Goal: Transaction & Acquisition: Purchase product/service

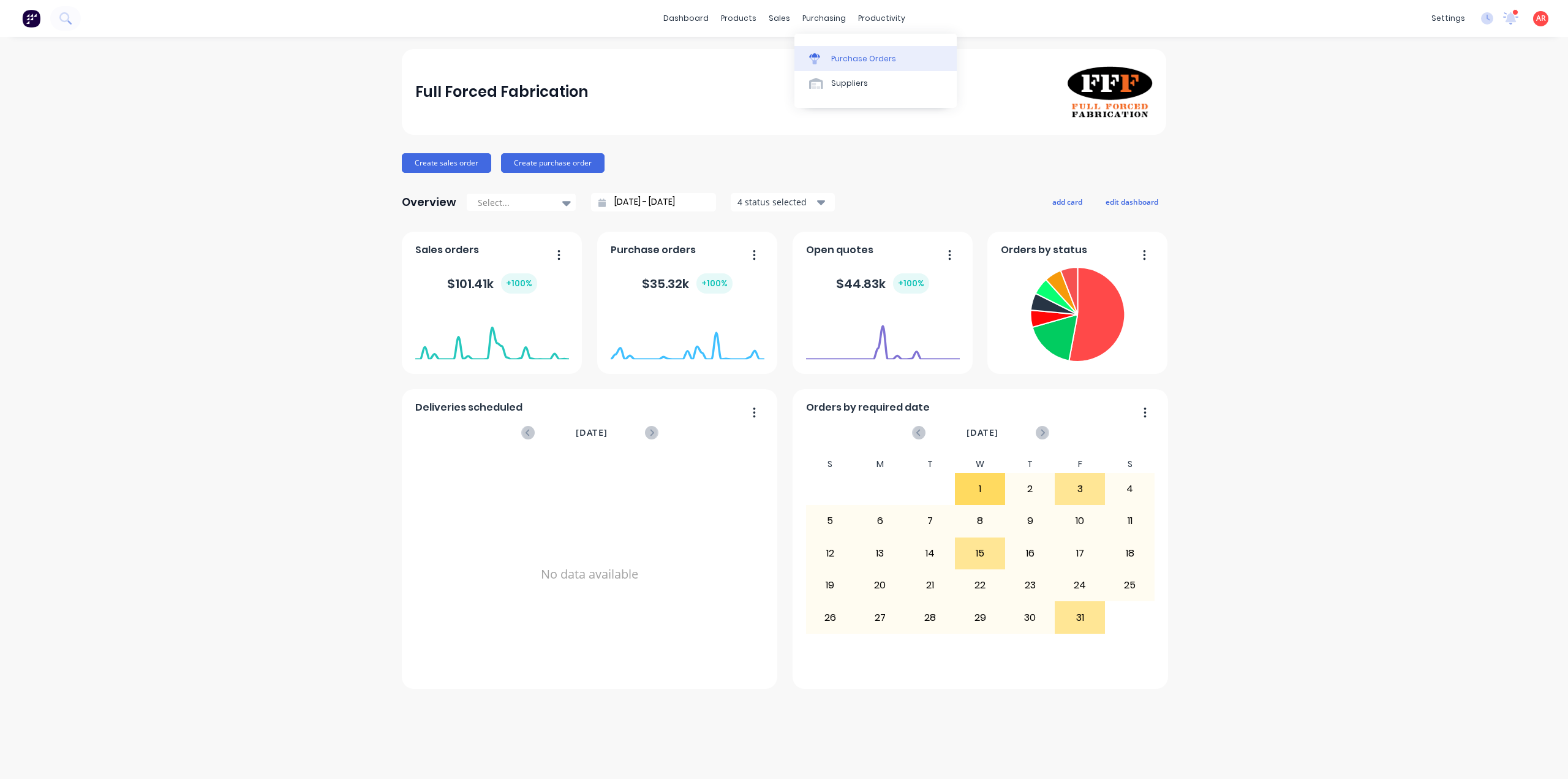
click at [816, 51] on link "Purchase Orders" at bounding box center [875, 58] width 162 height 25
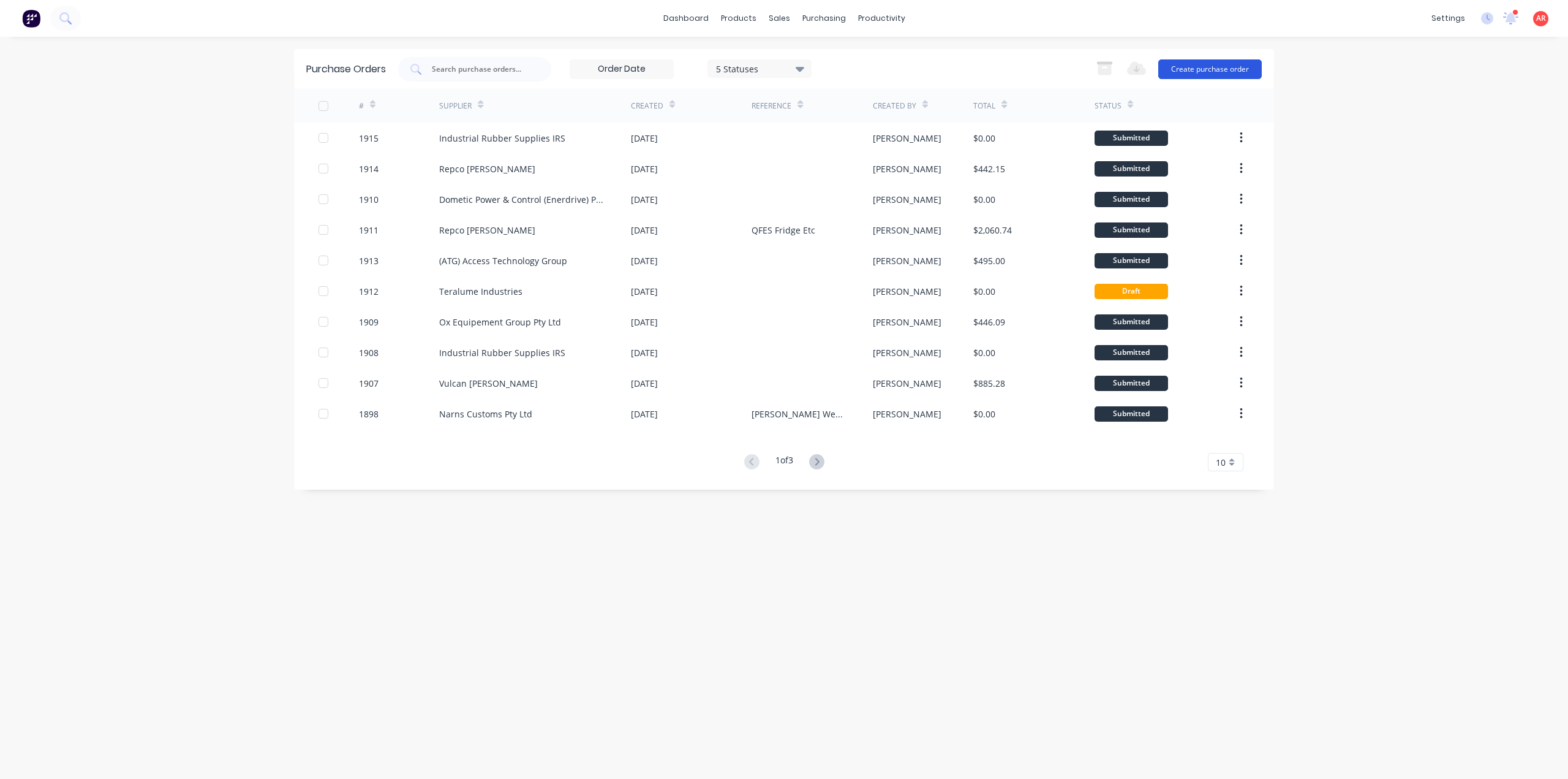
click at [1202, 69] on button "Create purchase order" at bounding box center [1210, 69] width 103 height 20
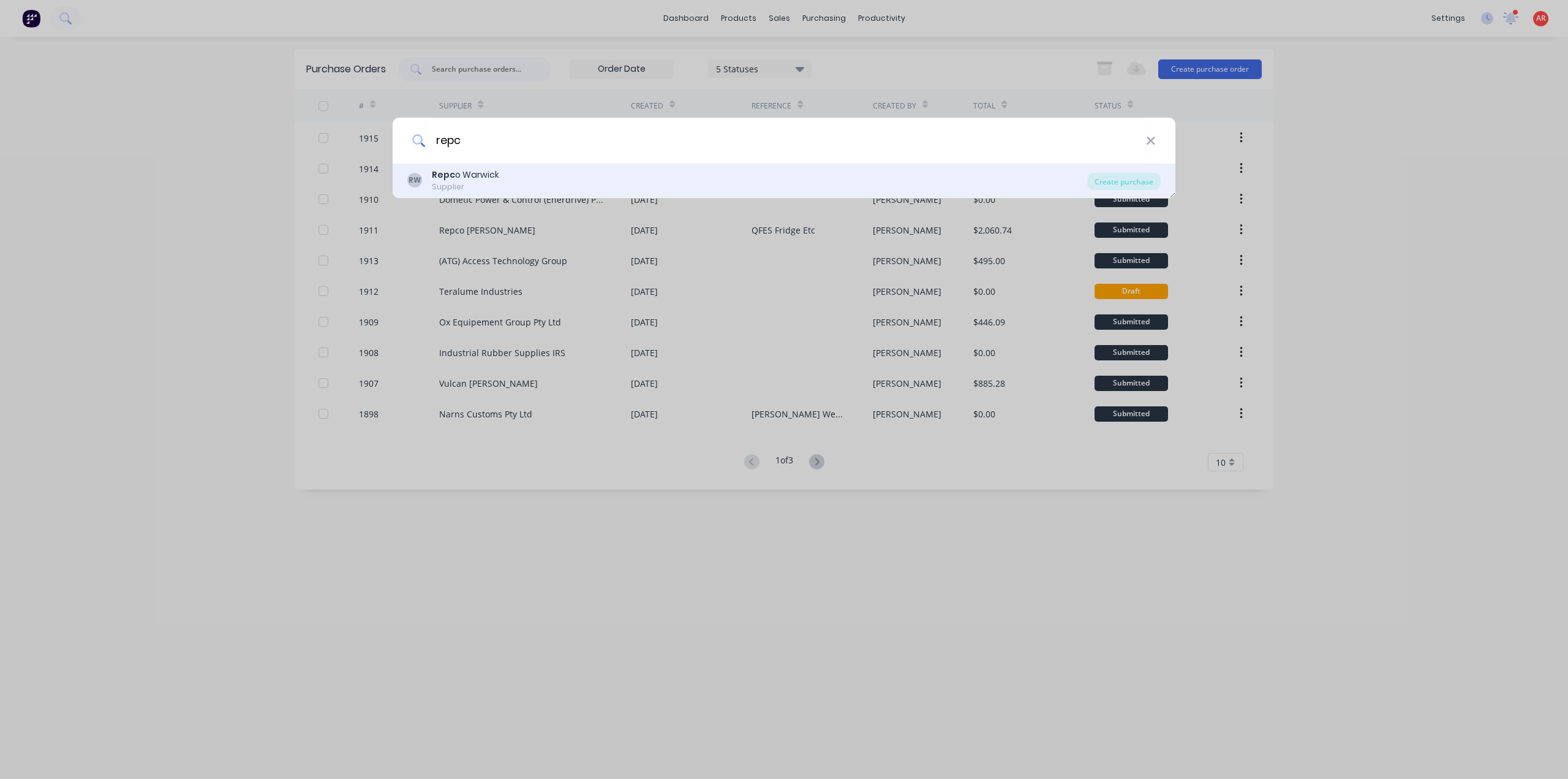
type input "repc"
click at [570, 166] on div "RW Repc o Warwick Supplier Create purchase" at bounding box center [784, 180] width 783 height 34
click at [549, 169] on div "RW Repc o Warwick Supplier" at bounding box center [747, 180] width 680 height 24
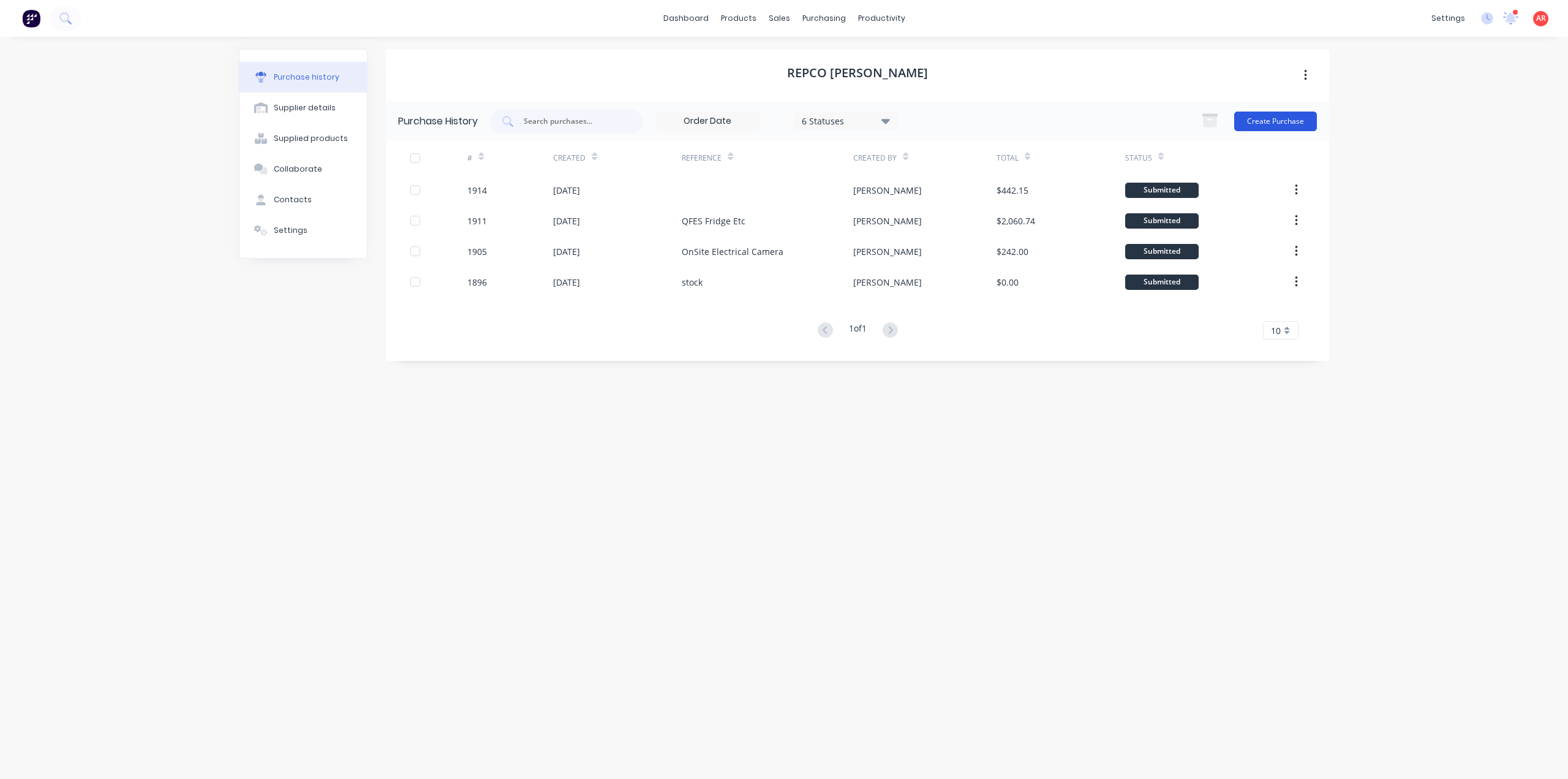
click at [1287, 119] on button "Create Purchase" at bounding box center [1276, 121] width 83 height 20
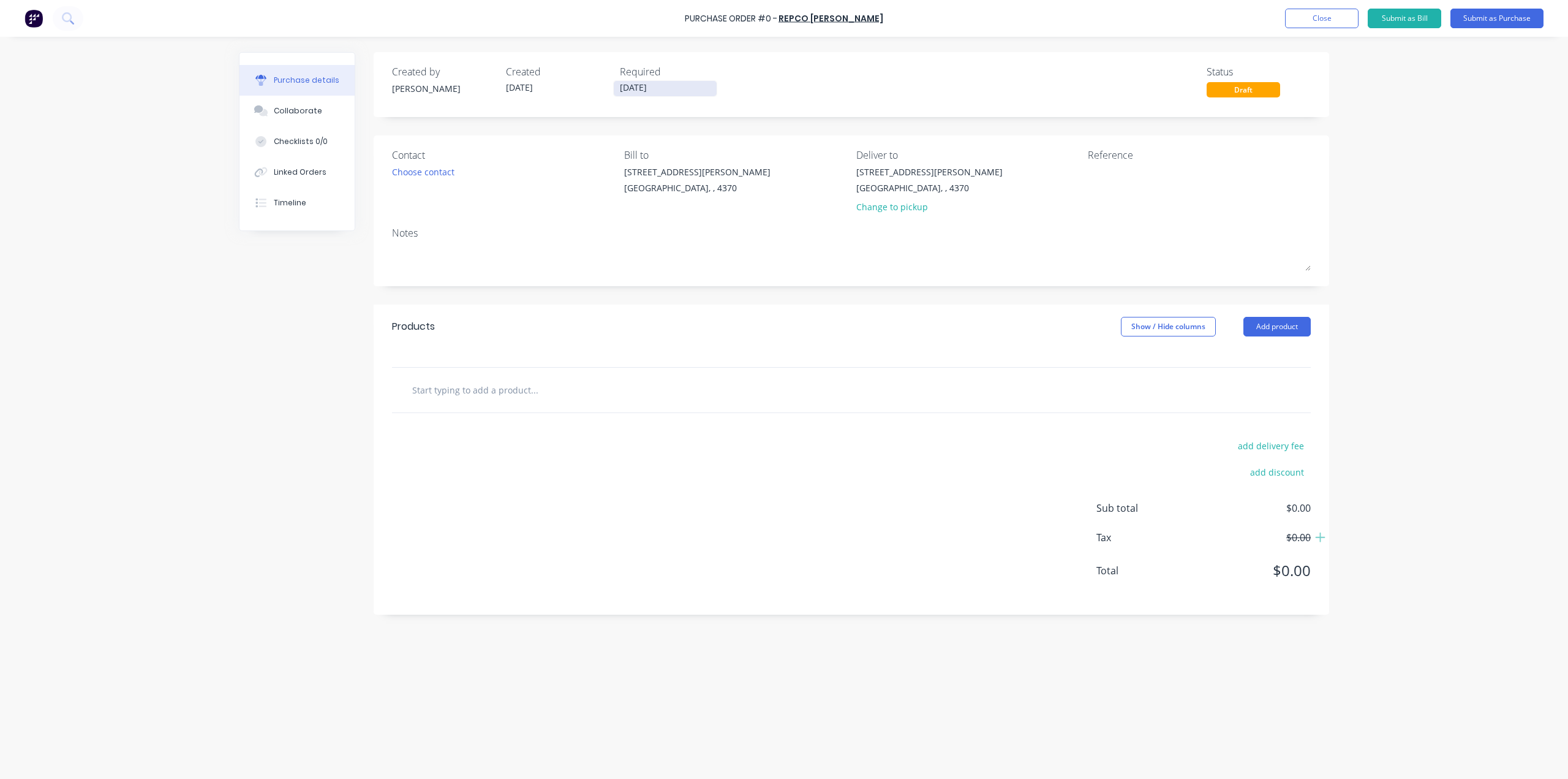
click at [694, 84] on input "[DATE]" at bounding box center [665, 89] width 103 height 16
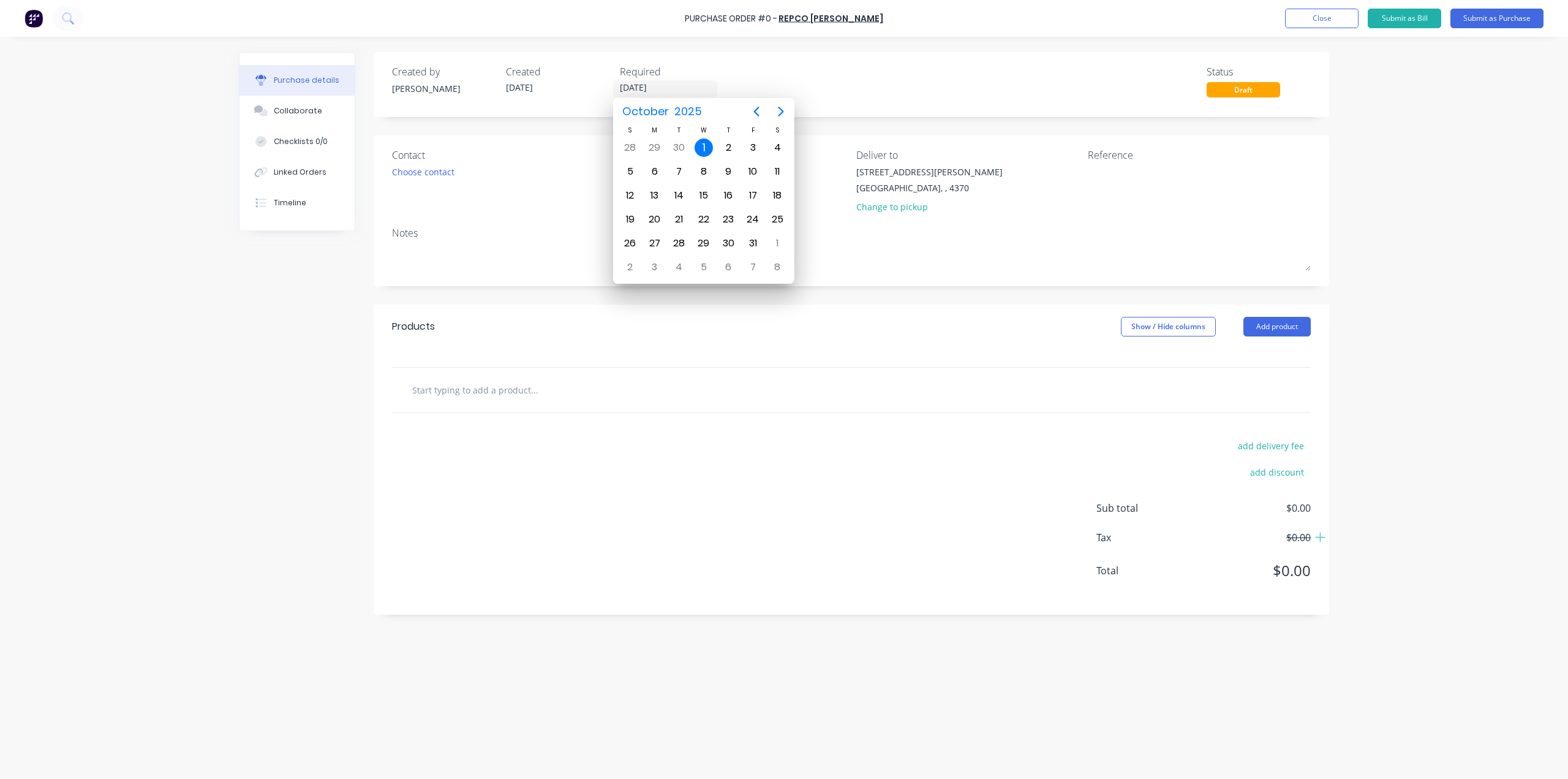
click at [700, 142] on div "1" at bounding box center [704, 148] width 19 height 19
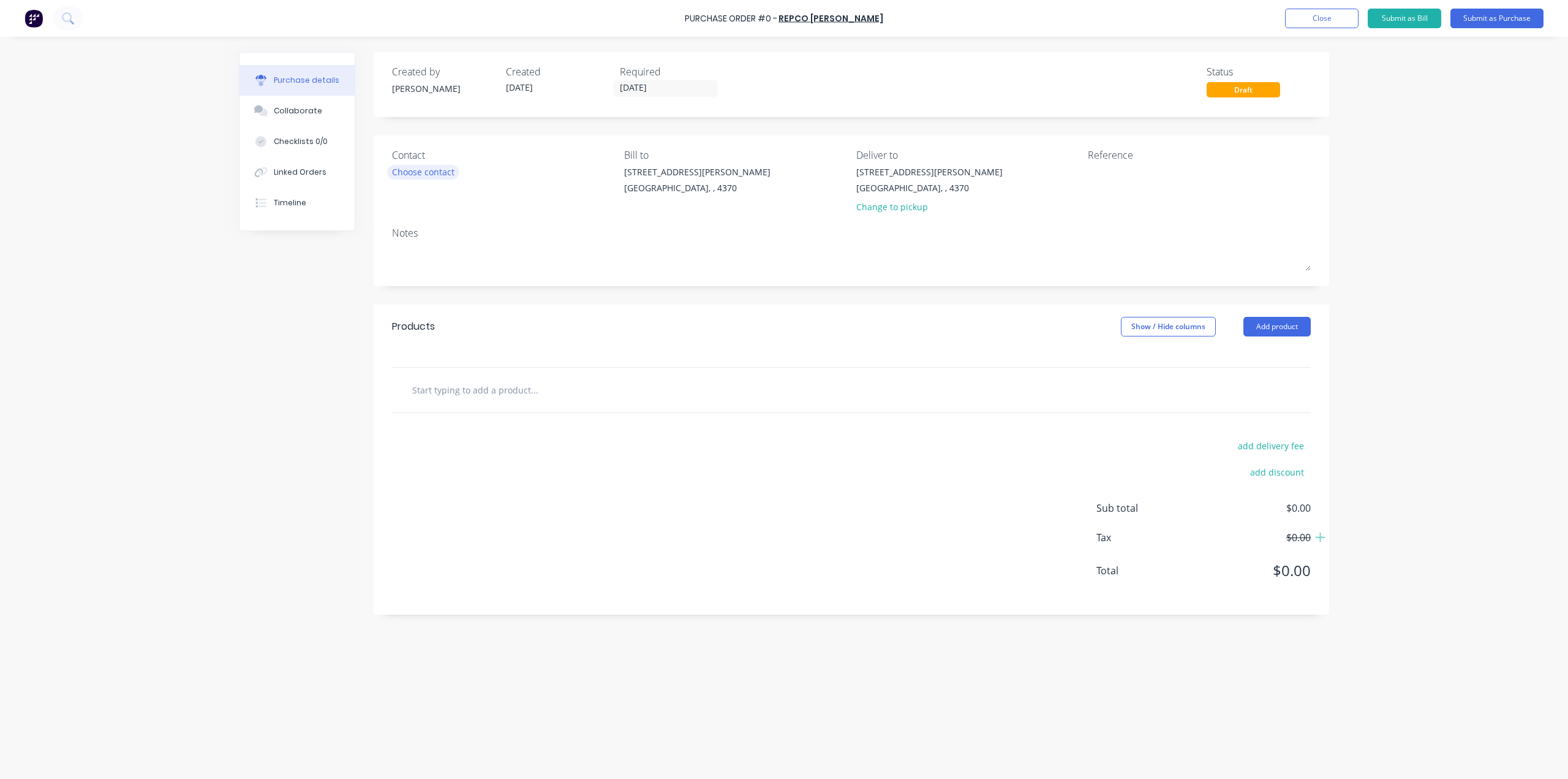
click at [429, 174] on div "Choose contact" at bounding box center [422, 171] width 62 height 13
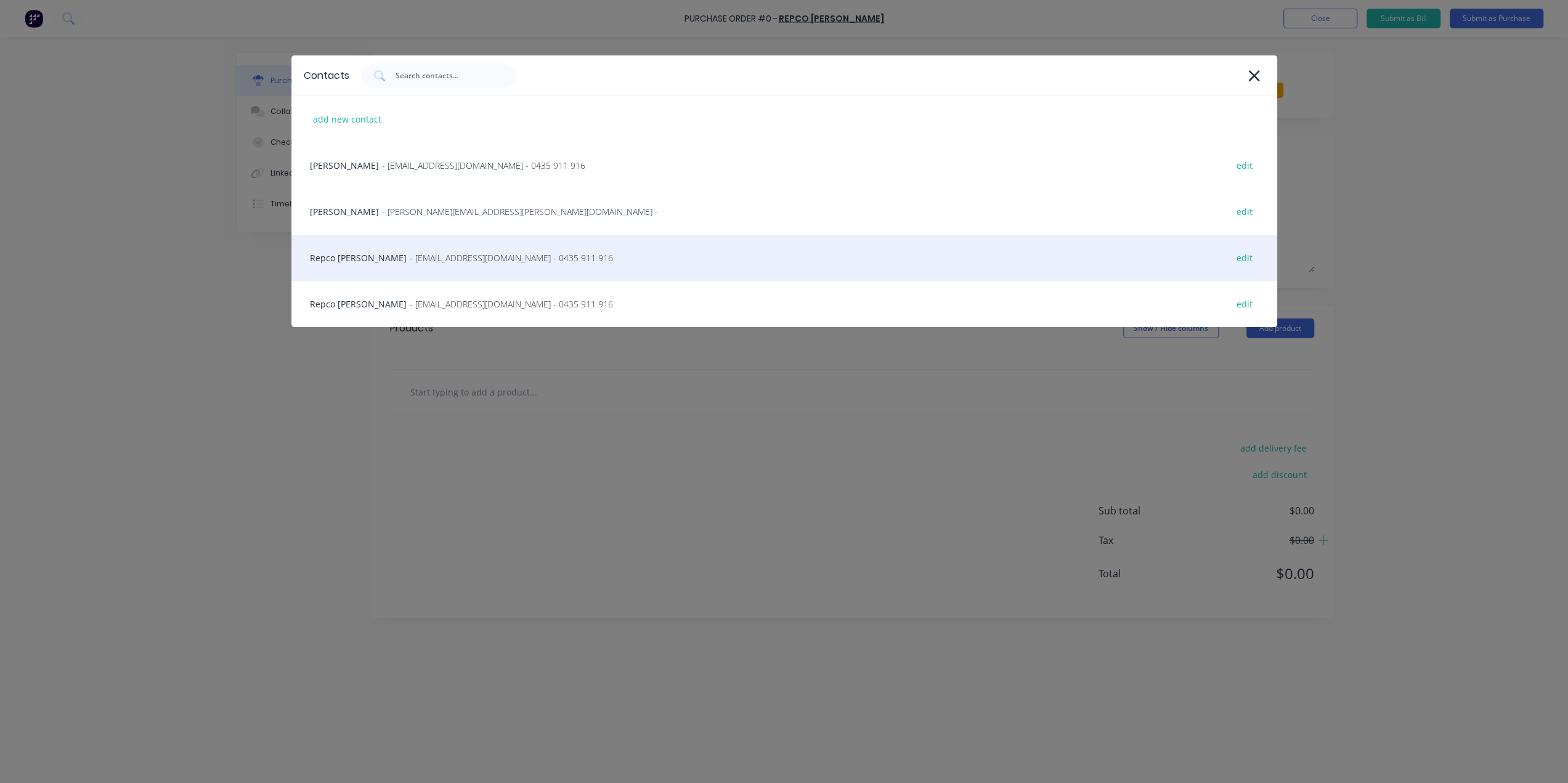
click at [410, 253] on span "- [EMAIL_ADDRESS][DOMAIN_NAME] - 0435 911 916" at bounding box center [511, 257] width 203 height 13
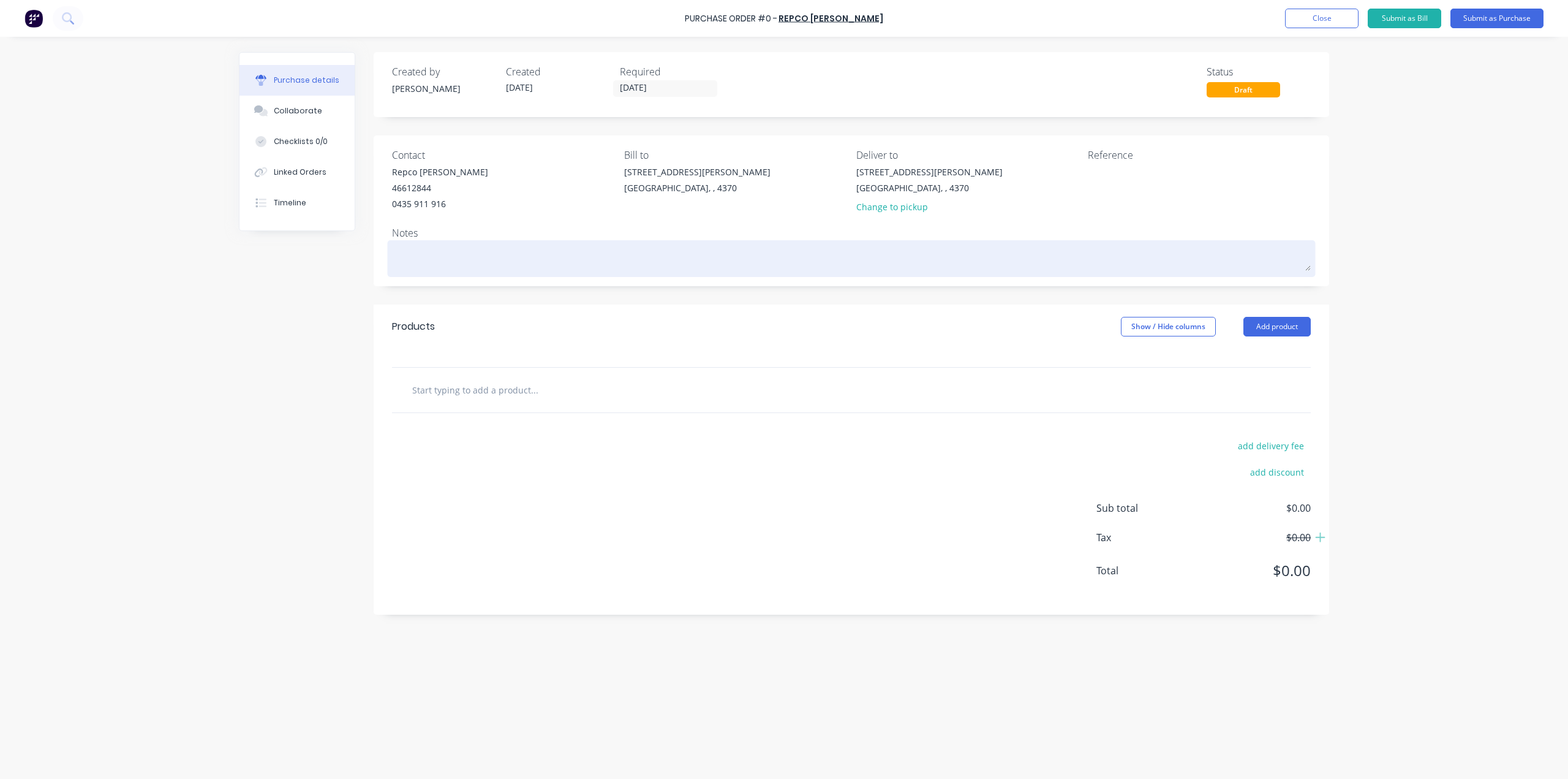
click at [525, 254] on textarea at bounding box center [851, 257] width 919 height 28
type textarea "x"
type textarea "P"
type textarea "x"
type textarea "Pl"
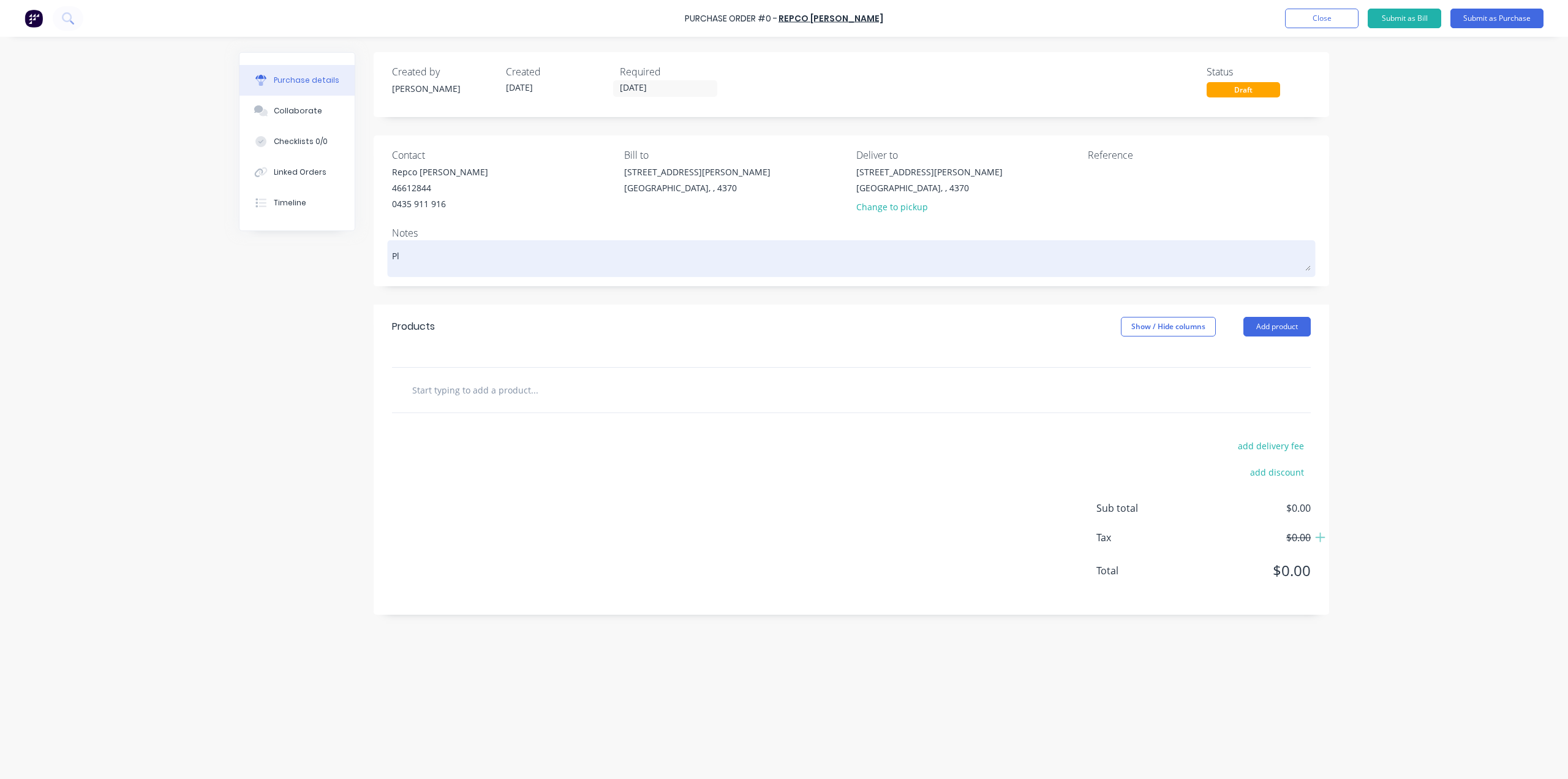
type textarea "x"
type textarea "Ple"
type textarea "x"
type textarea "Plea"
type textarea "x"
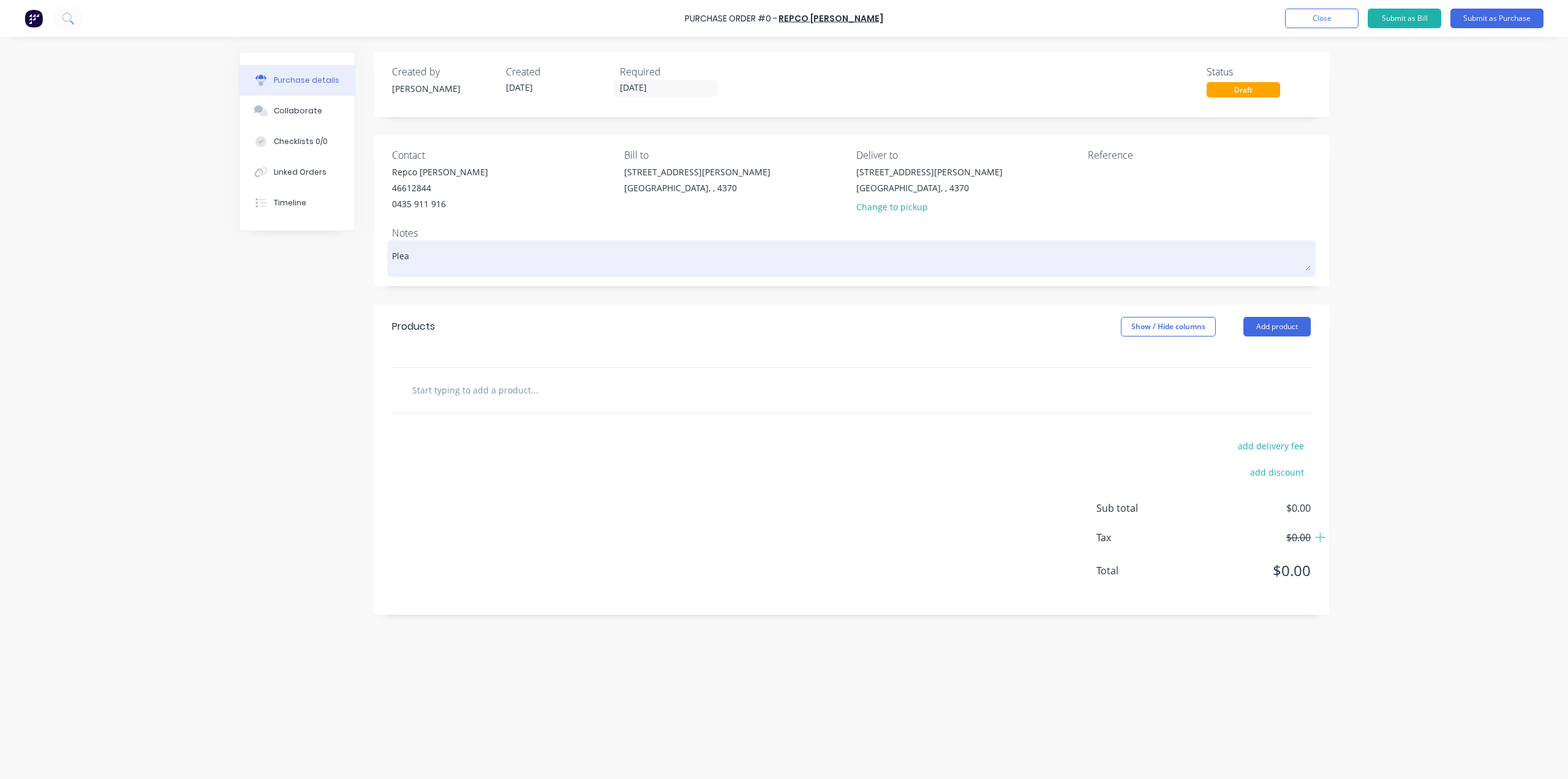
type textarea "Pleas"
type textarea "x"
type textarea "Please"
type textarea "x"
type textarea "Please"
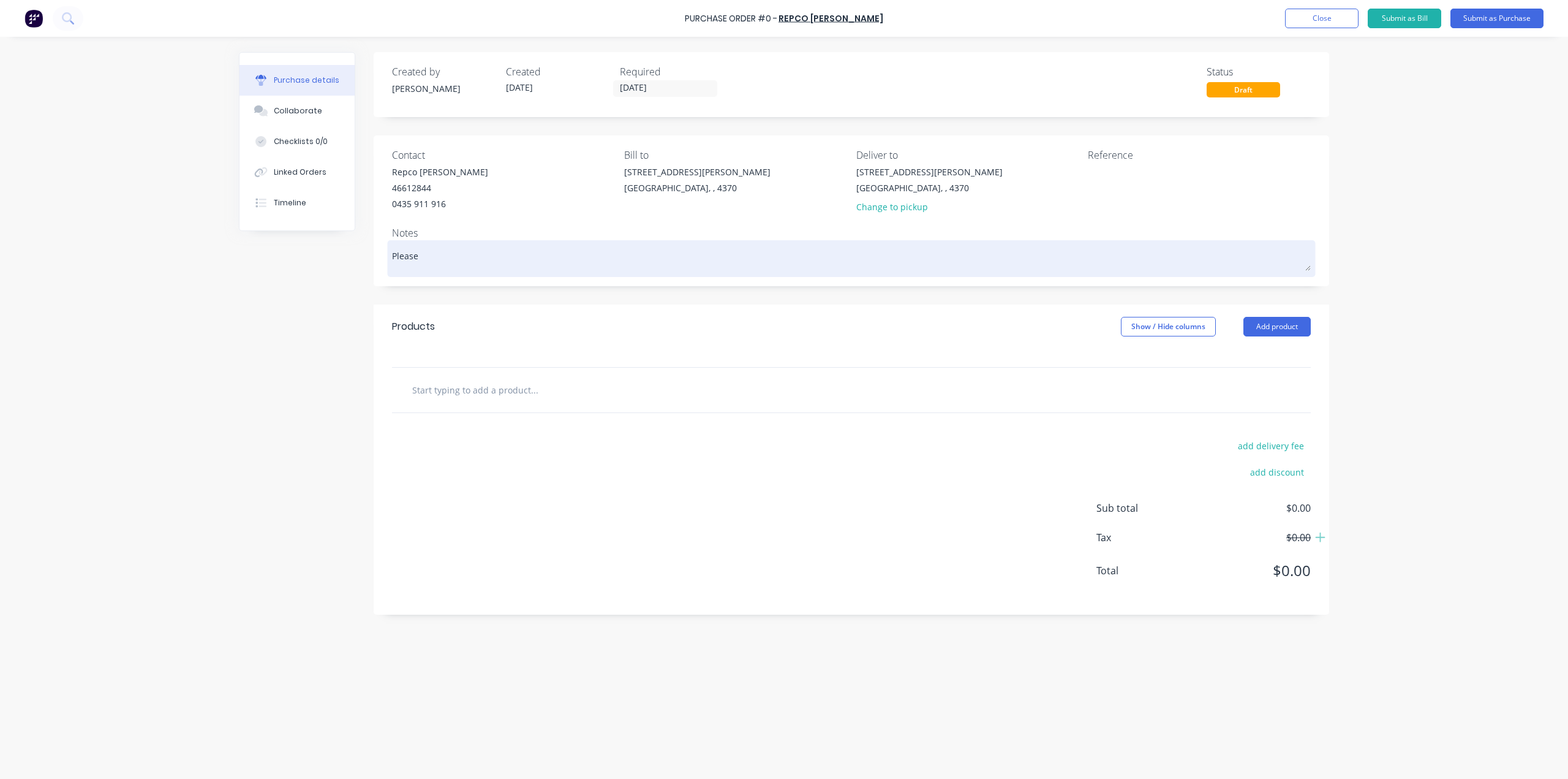
type textarea "x"
type textarea "Please d"
type textarea "x"
type textarea "Please de"
type textarea "x"
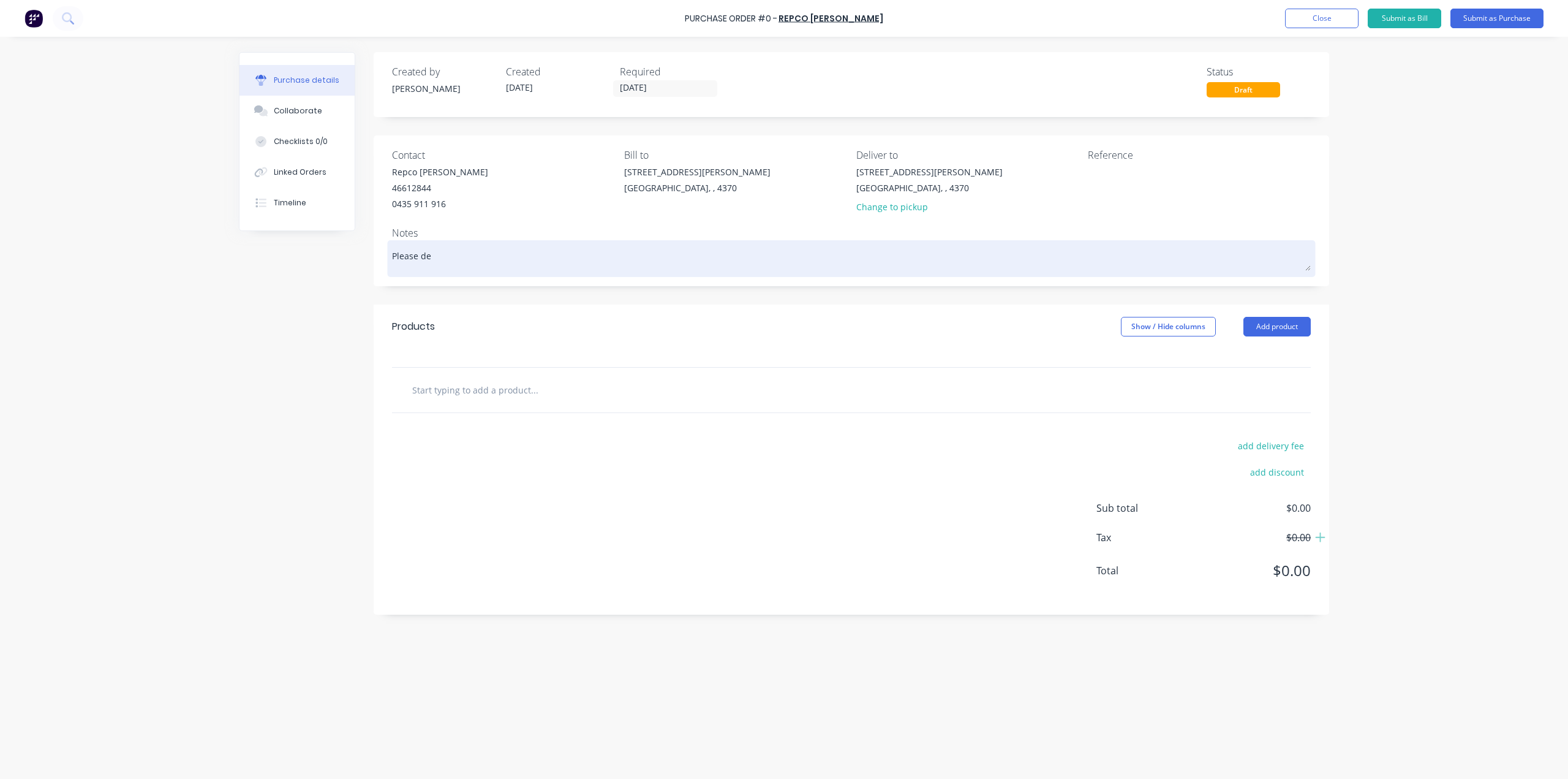
type textarea "Please del"
type textarea "x"
type textarea "Please deli"
type textarea "x"
type textarea "Please deliv"
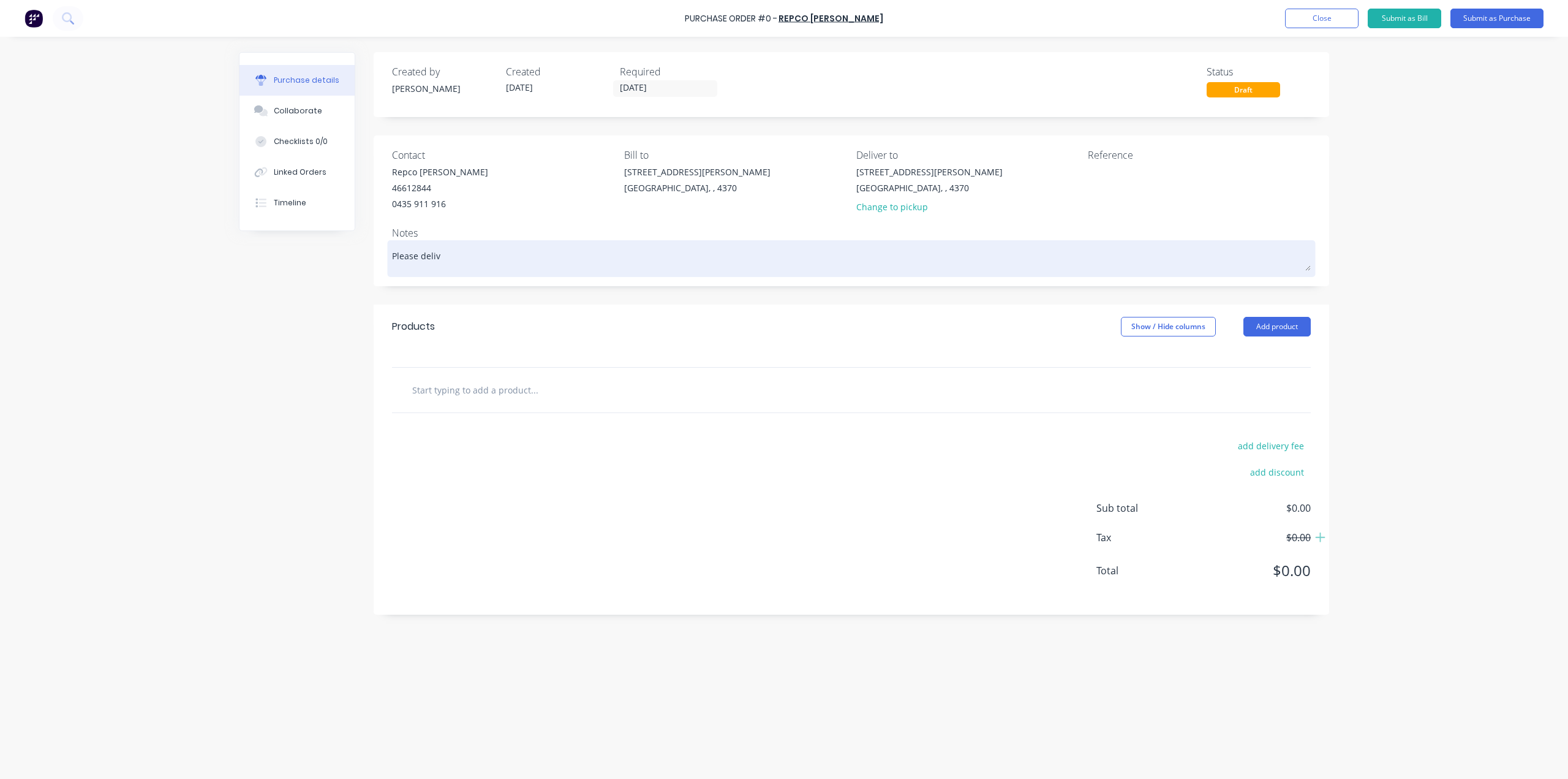
type textarea "x"
type textarea "Please delive"
type textarea "x"
type textarea "Please deliver"
type textarea "x"
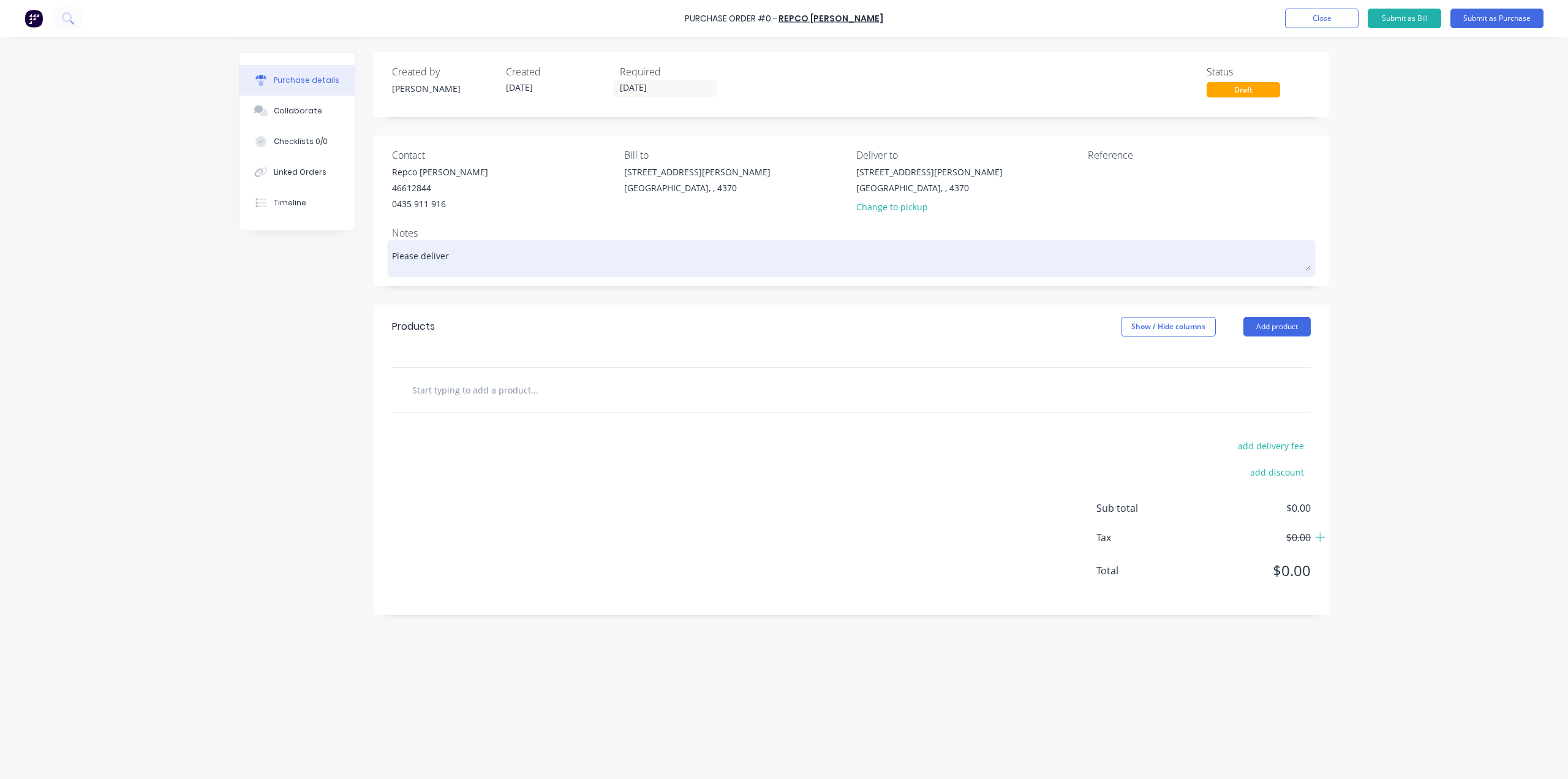
type textarea "Please deliver"
type textarea "x"
type textarea "Please deliver o"
type textarea "x"
type textarea "Please deliver on"
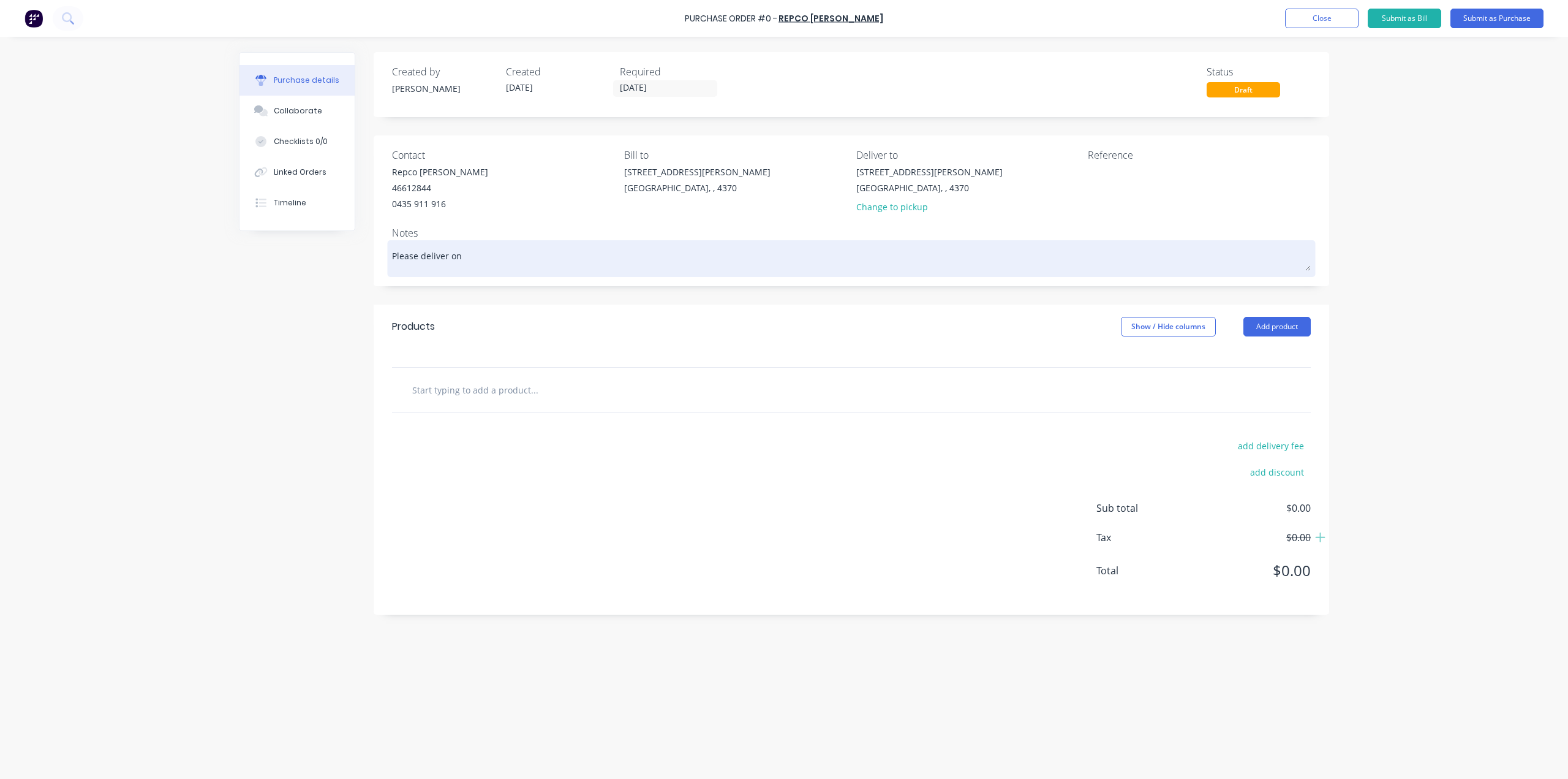
type textarea "x"
type textarea "Please deliver on"
type textarea "x"
type textarea "Please deliver on t"
type textarea "x"
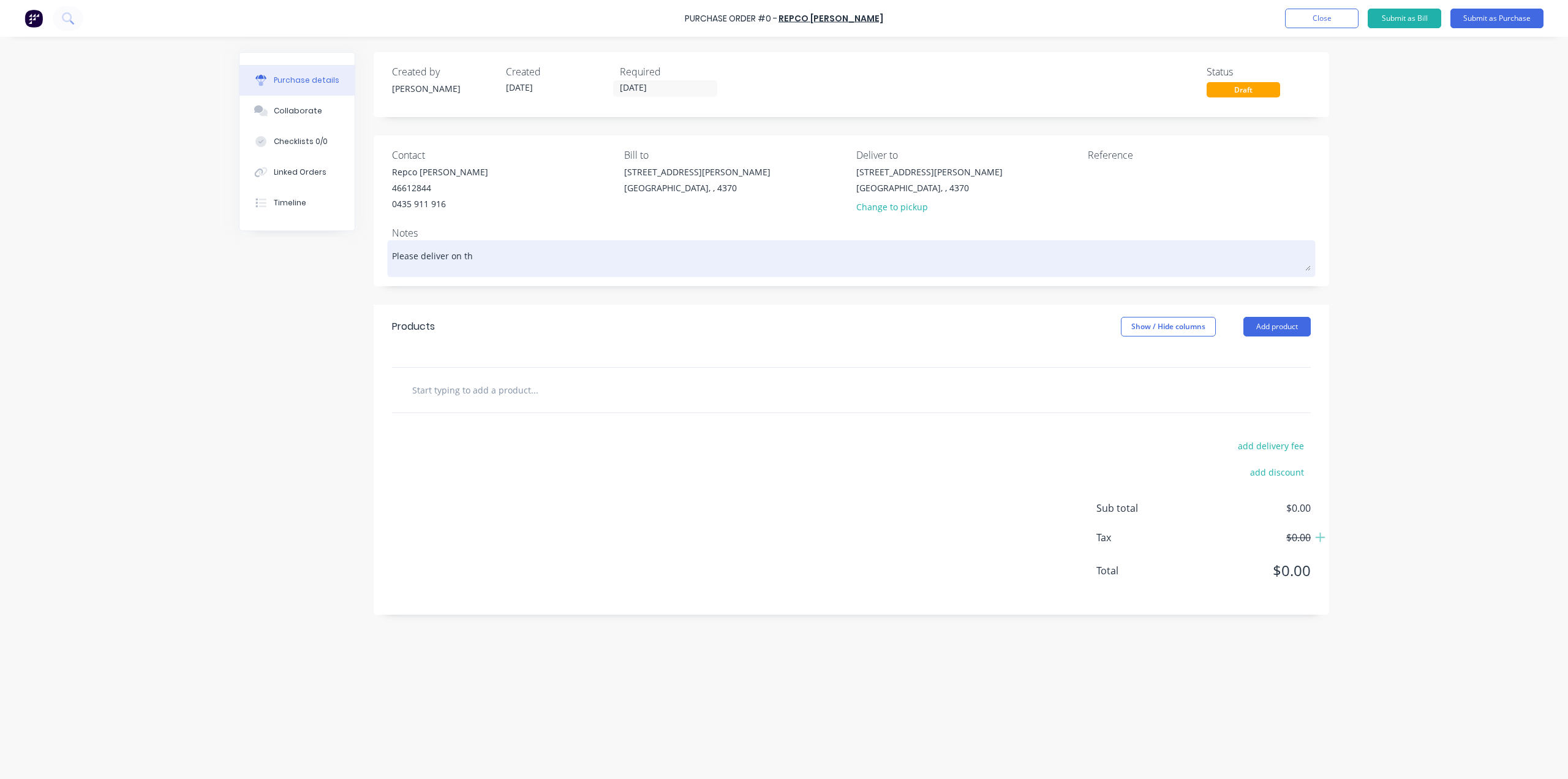
type textarea "Please deliver on the"
type textarea "x"
type textarea "Please deliver on the"
type textarea "x"
type textarea "Please deliver on the 1"
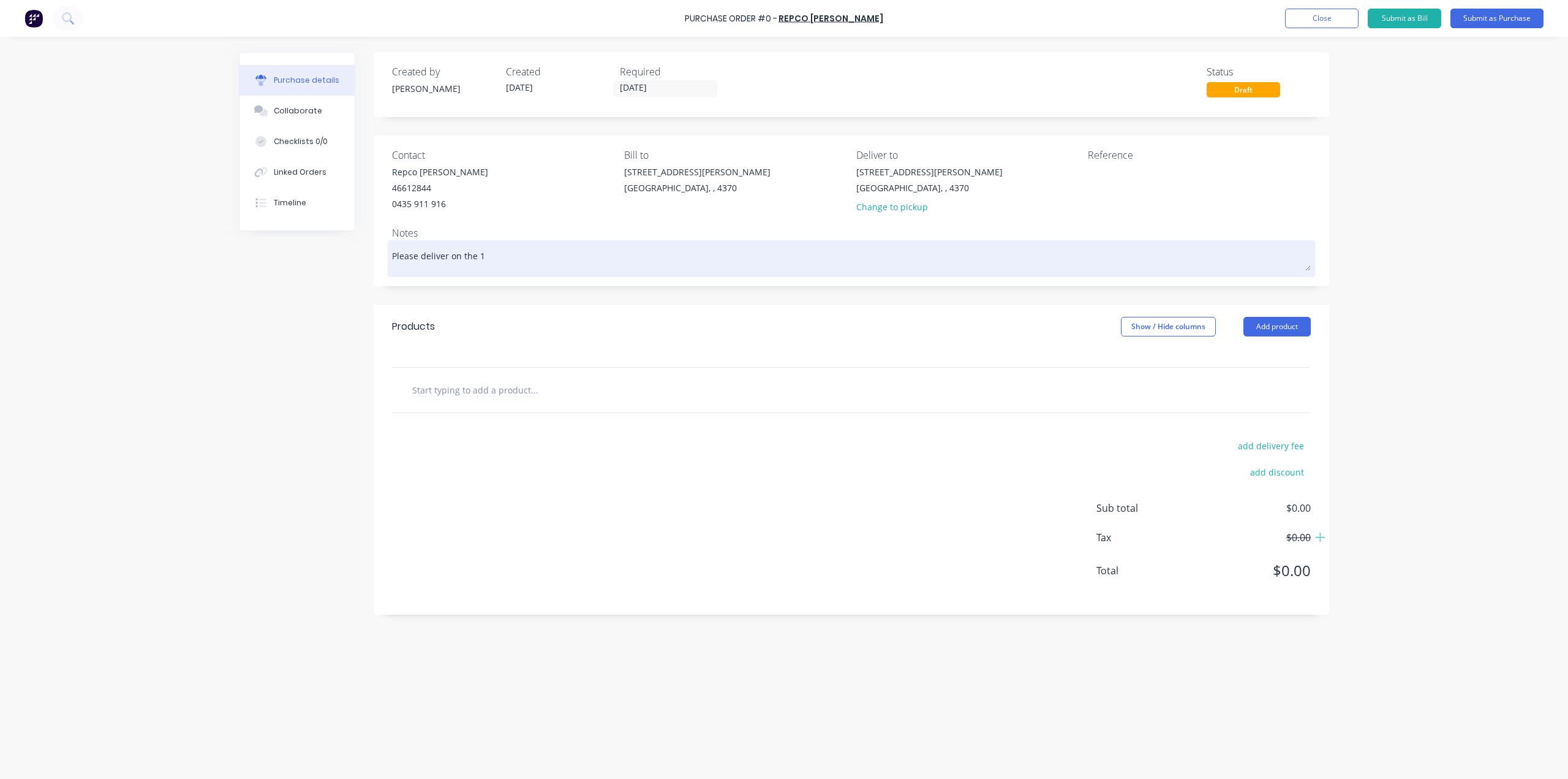
type textarea "x"
type textarea "Please deliver on the"
type textarea "x"
type textarea "Please deliver on the"
type textarea "x"
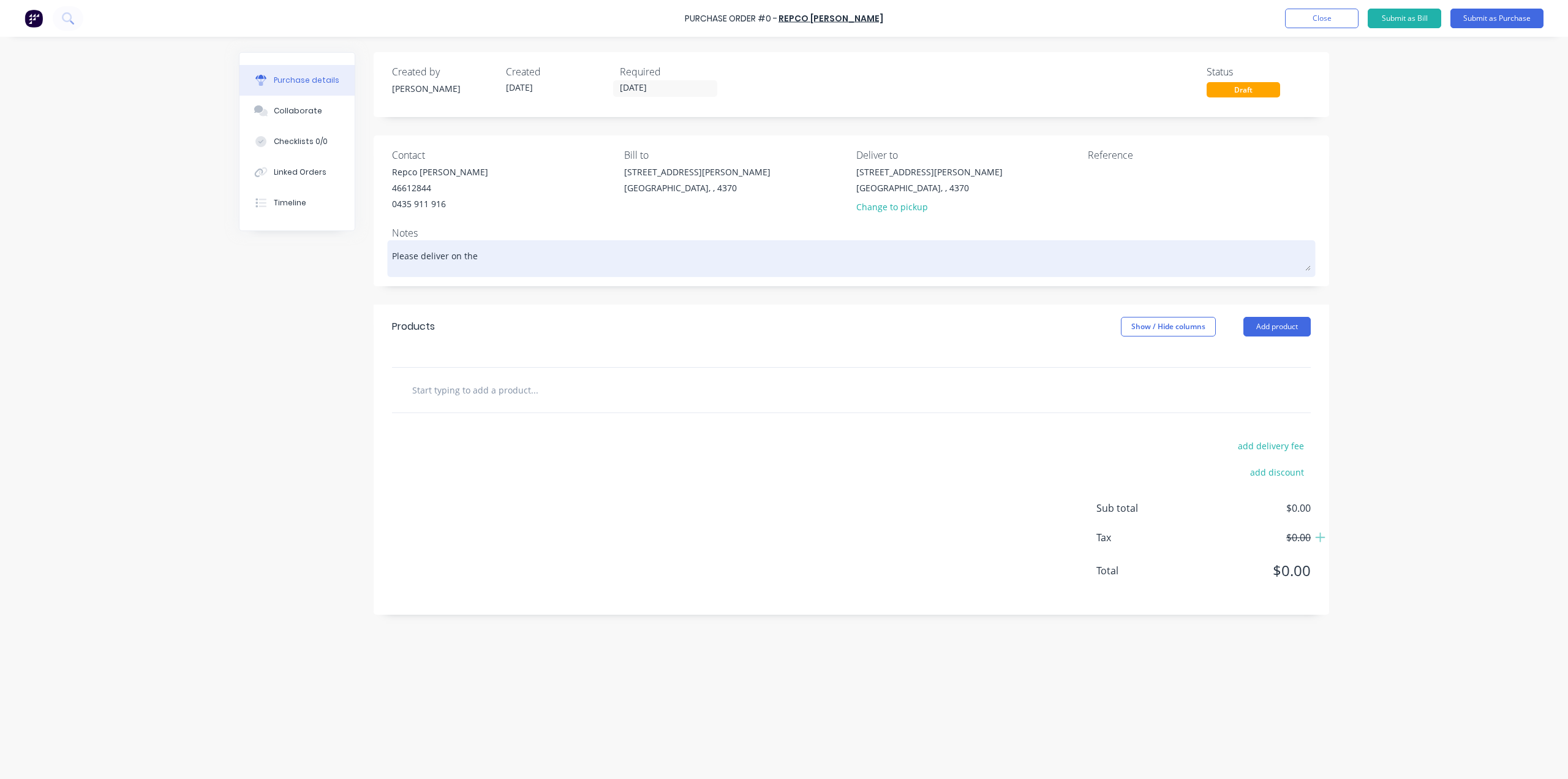
type textarea "Please deliver on th"
type textarea "x"
type textarea "Please deliver on t"
type textarea "x"
type textarea "Please deliver on"
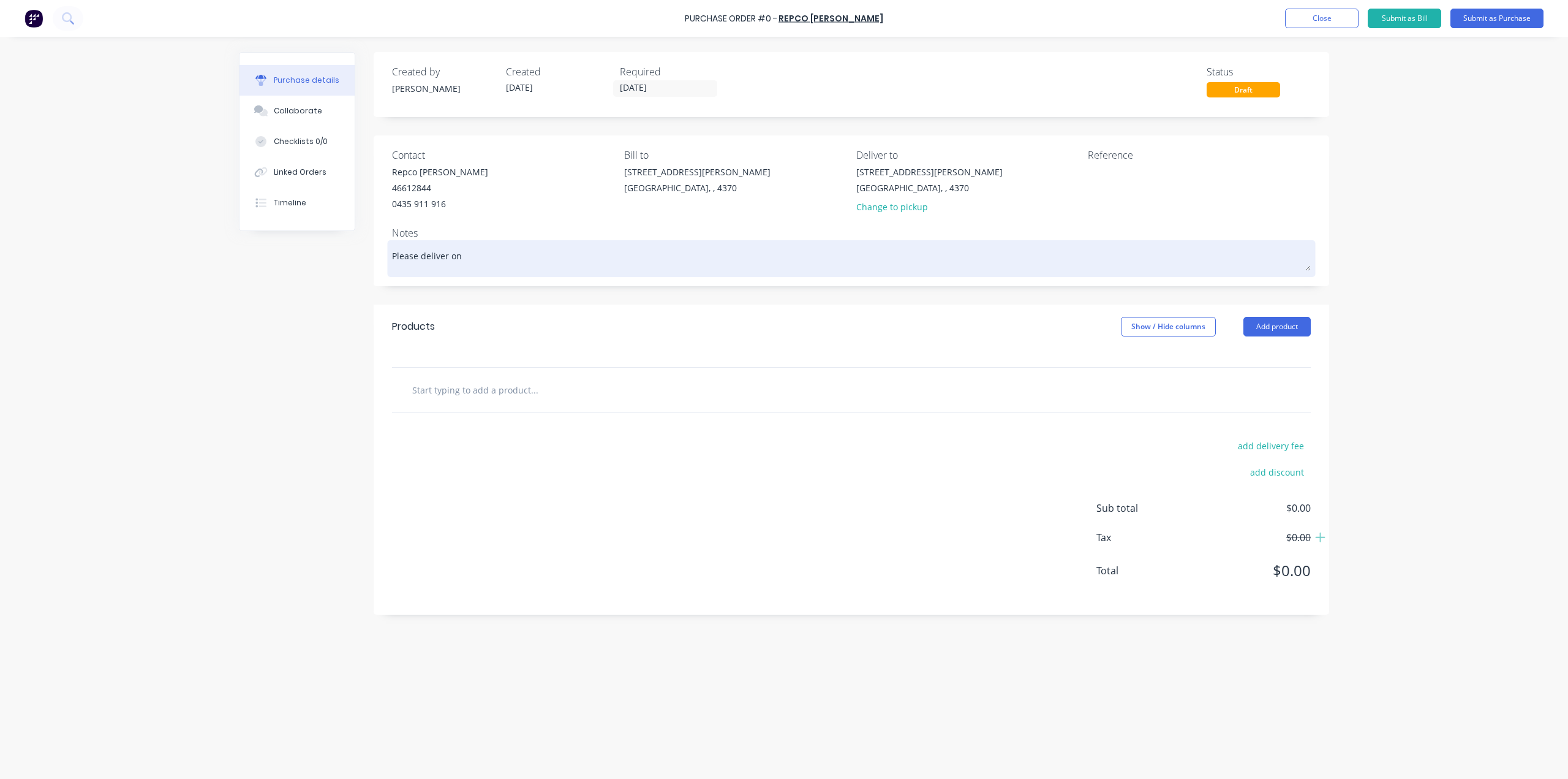
type textarea "x"
type textarea "Please deliver on"
type textarea "x"
type textarea "Please deliver o"
type textarea "x"
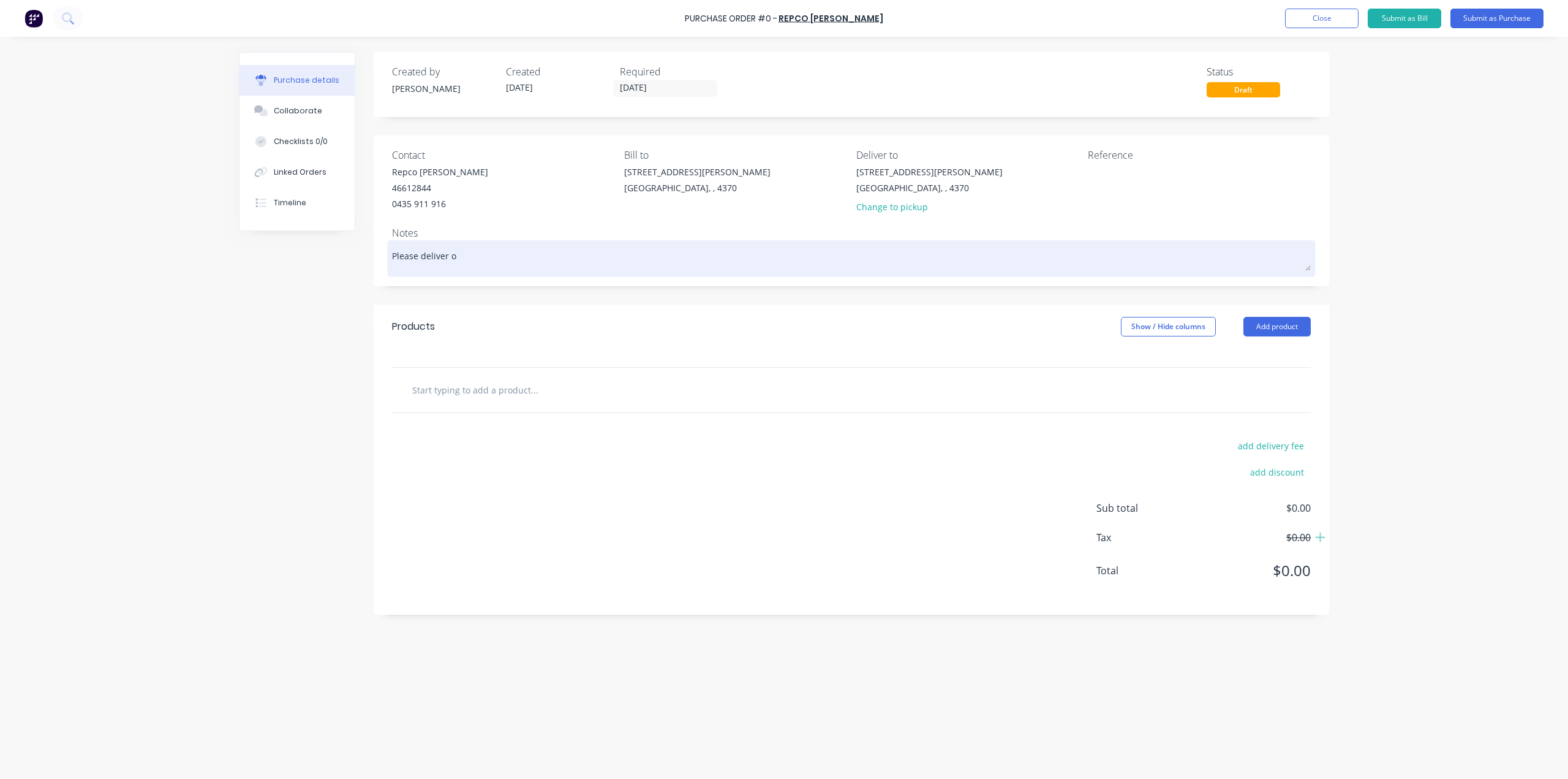
type textarea "Please deliver"
type textarea "x"
type textarea "Please deliver"
type textarea "x"
type textarea "Please delive"
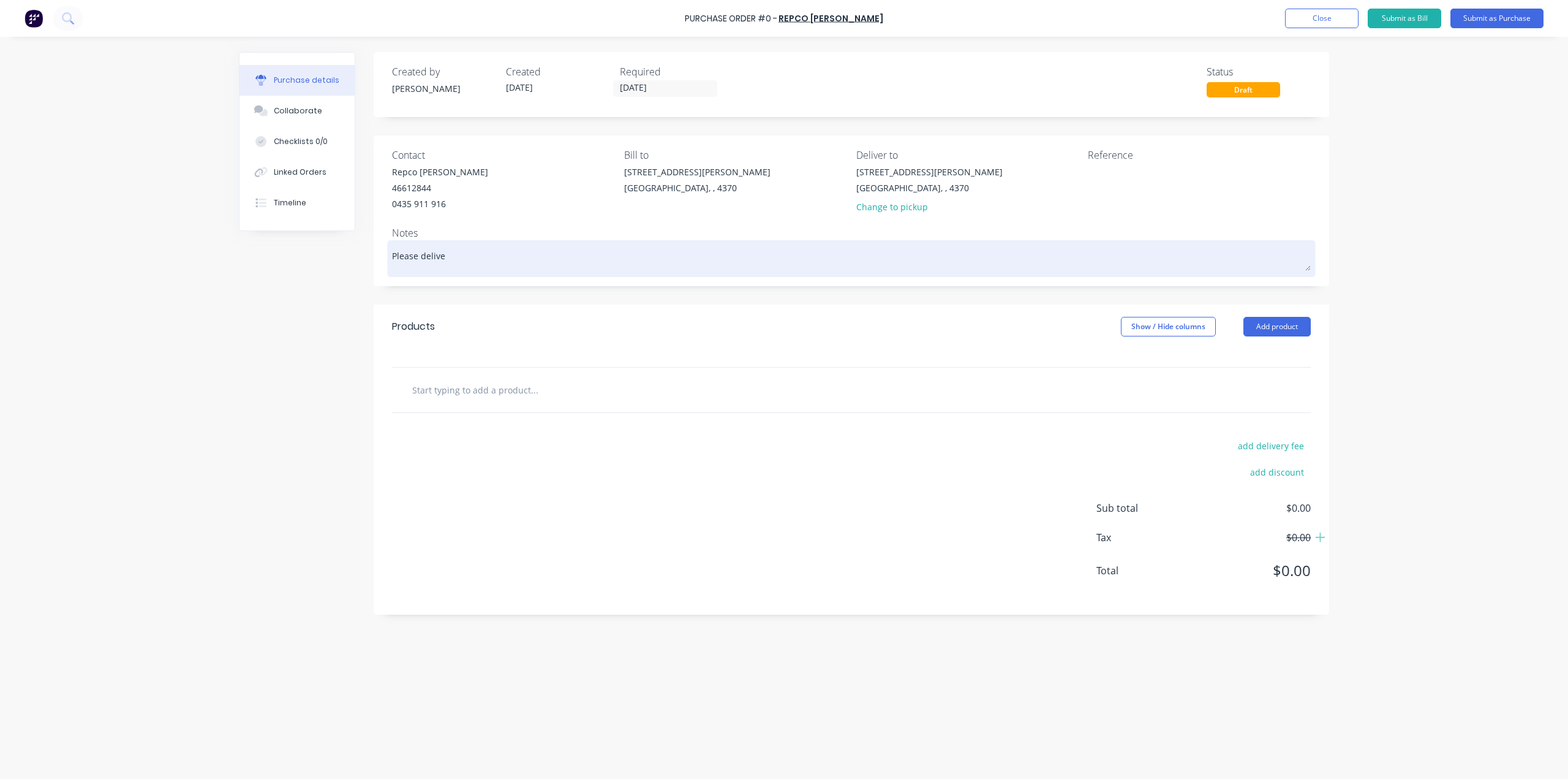
type textarea "x"
type textarea "Please deliv"
type textarea "x"
type textarea "Please deli"
type textarea "x"
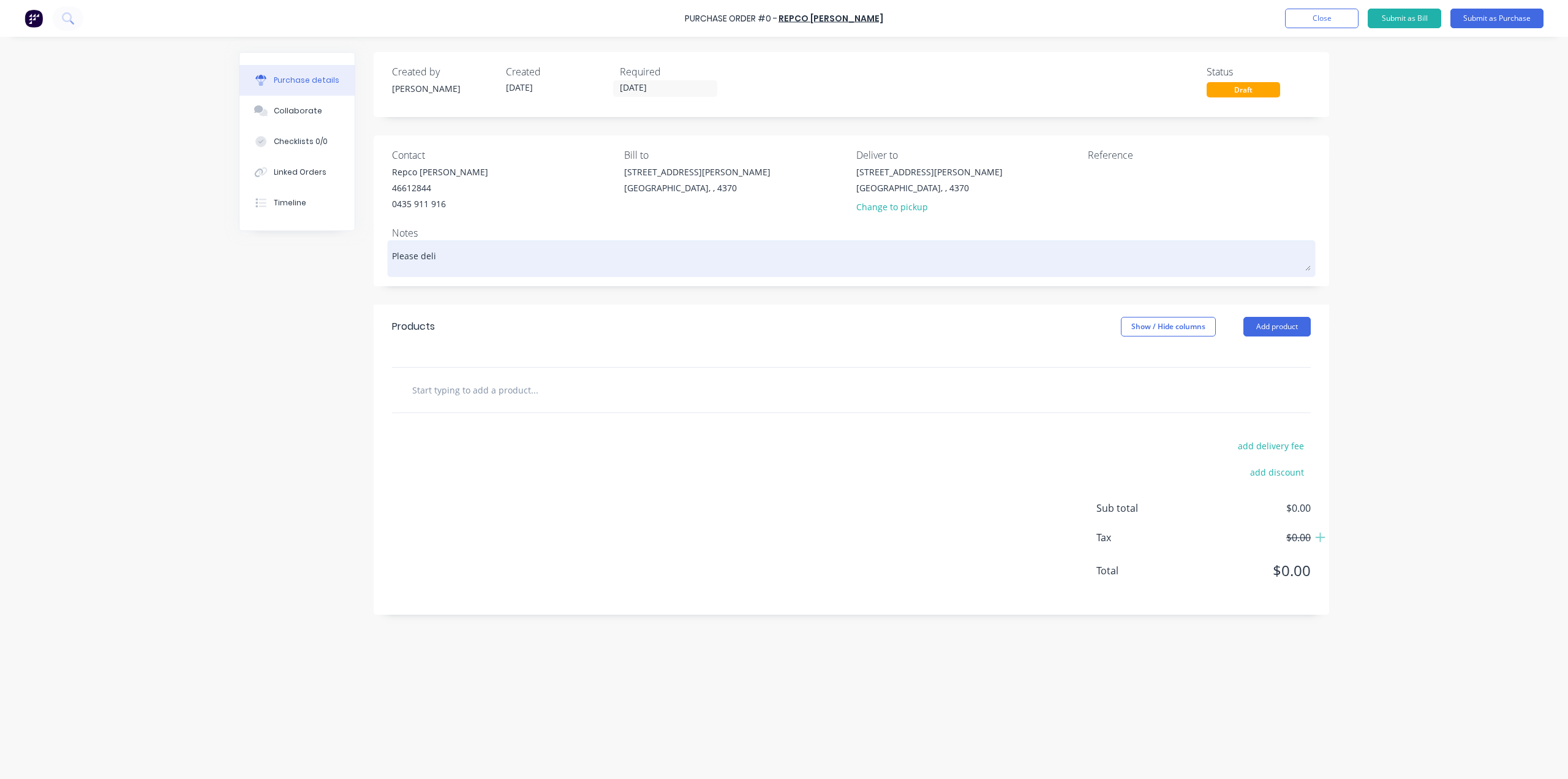
type textarea "Please del"
type textarea "x"
type textarea "Please de"
type textarea "x"
type textarea "Please d"
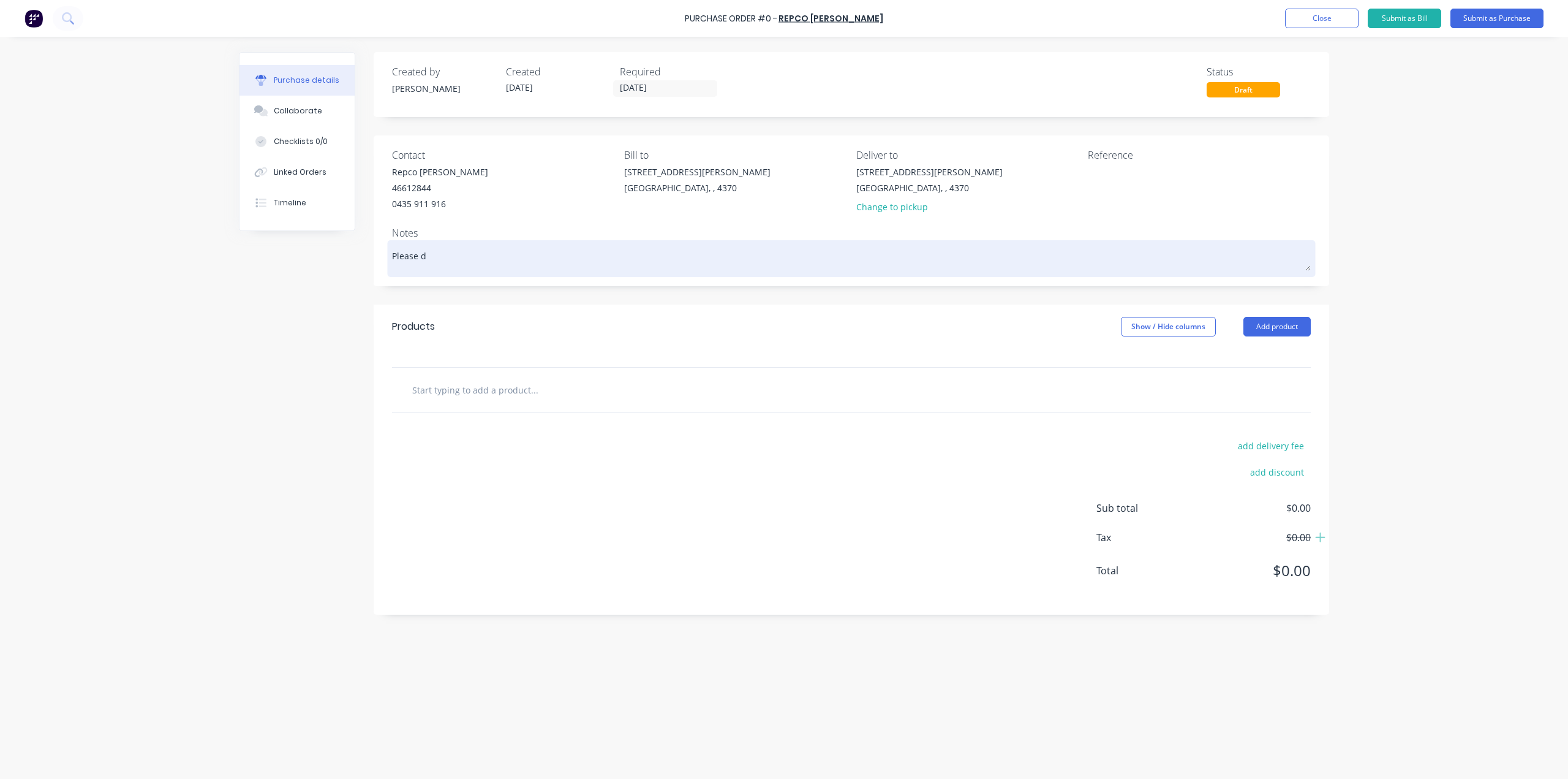
type textarea "x"
type textarea "Please"
type textarea "x"
type textarea "Please"
type textarea "x"
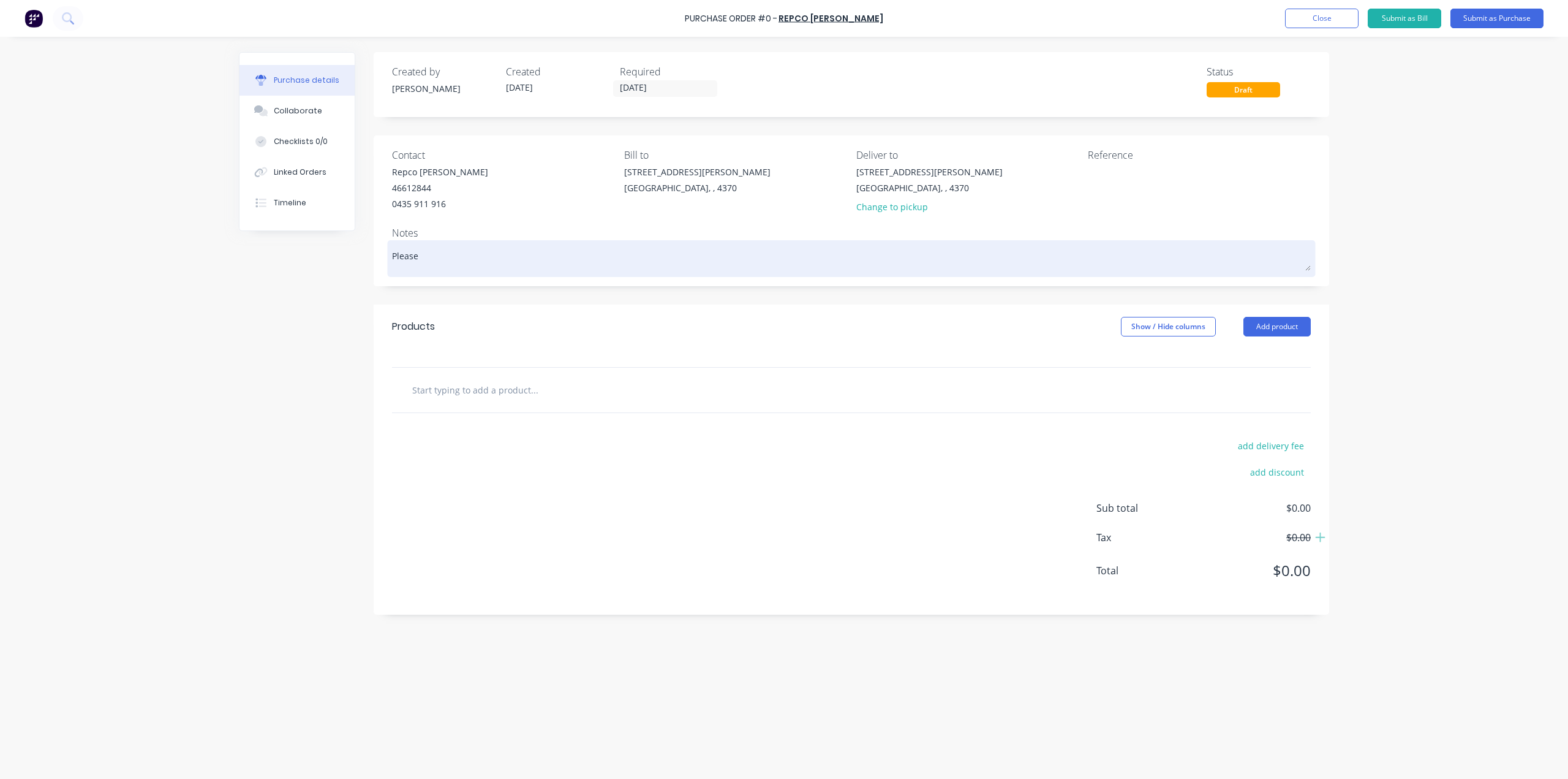
type textarea "Pleas"
type textarea "x"
type textarea "Plea"
type textarea "x"
type textarea "Ple"
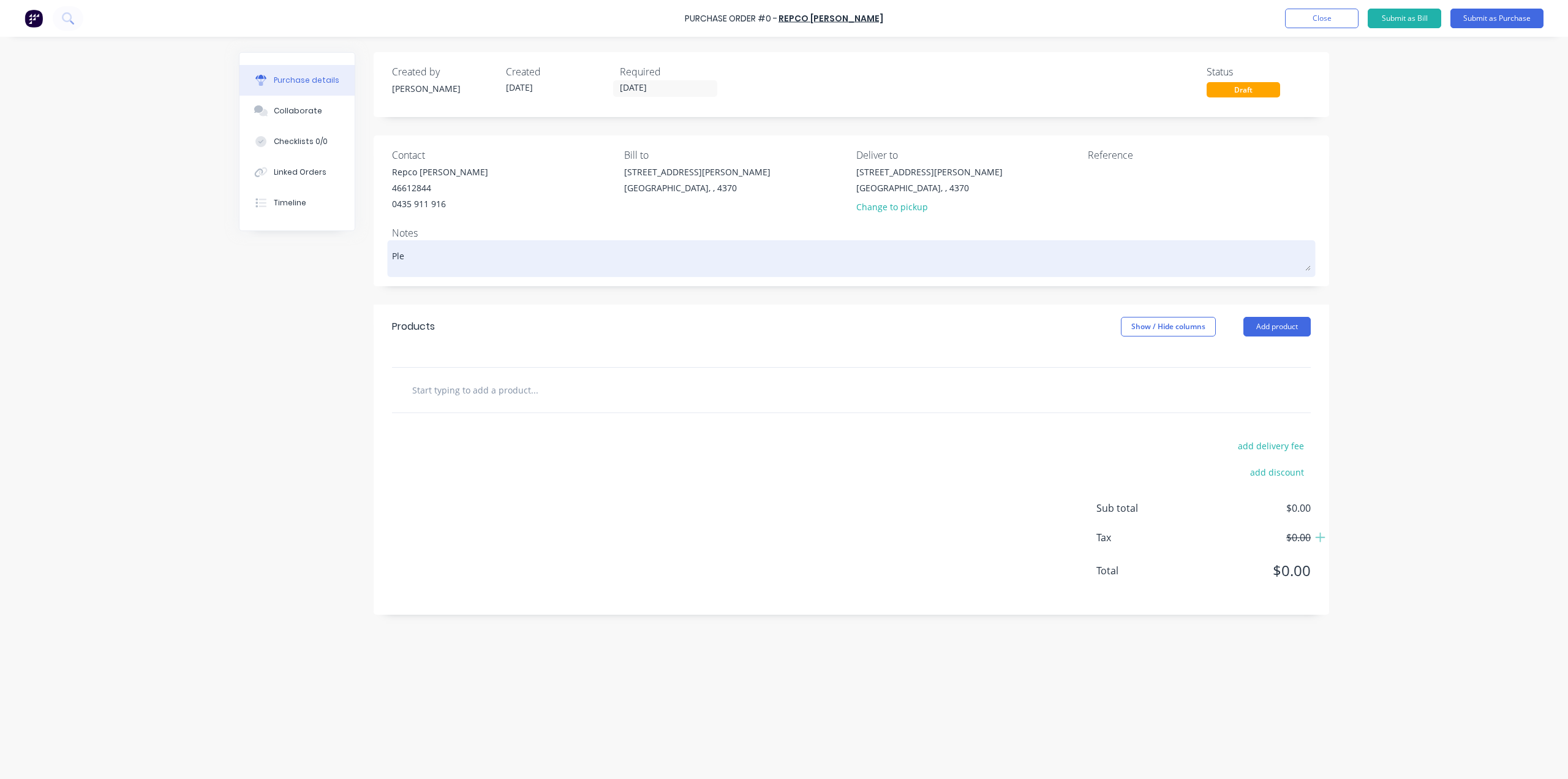
type textarea "x"
type textarea "Pl"
type textarea "x"
type textarea "P"
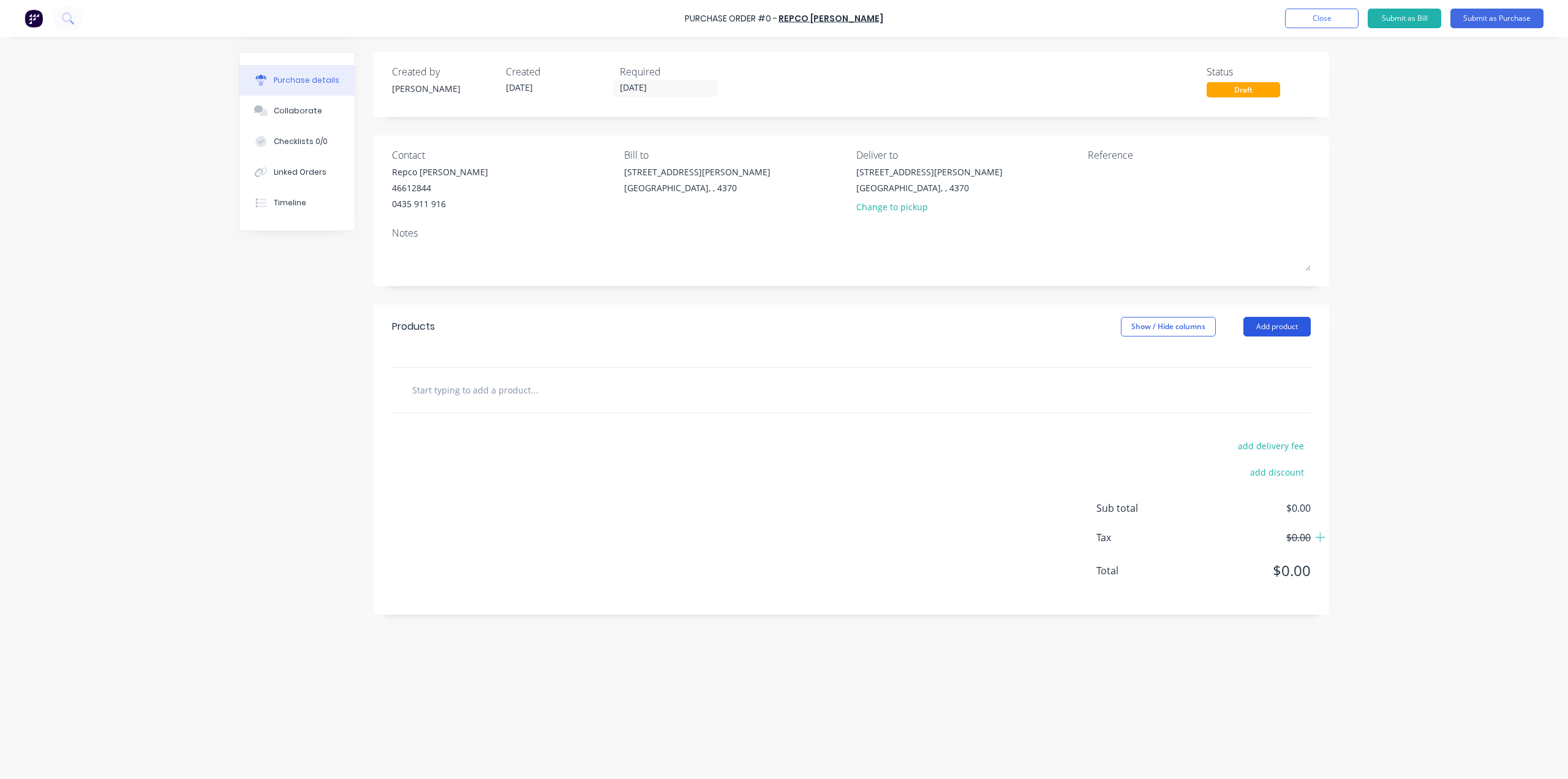
click at [1284, 332] on button "Add product" at bounding box center [1278, 327] width 67 height 20
click at [1258, 358] on div "Product catalogue" at bounding box center [1253, 358] width 94 height 18
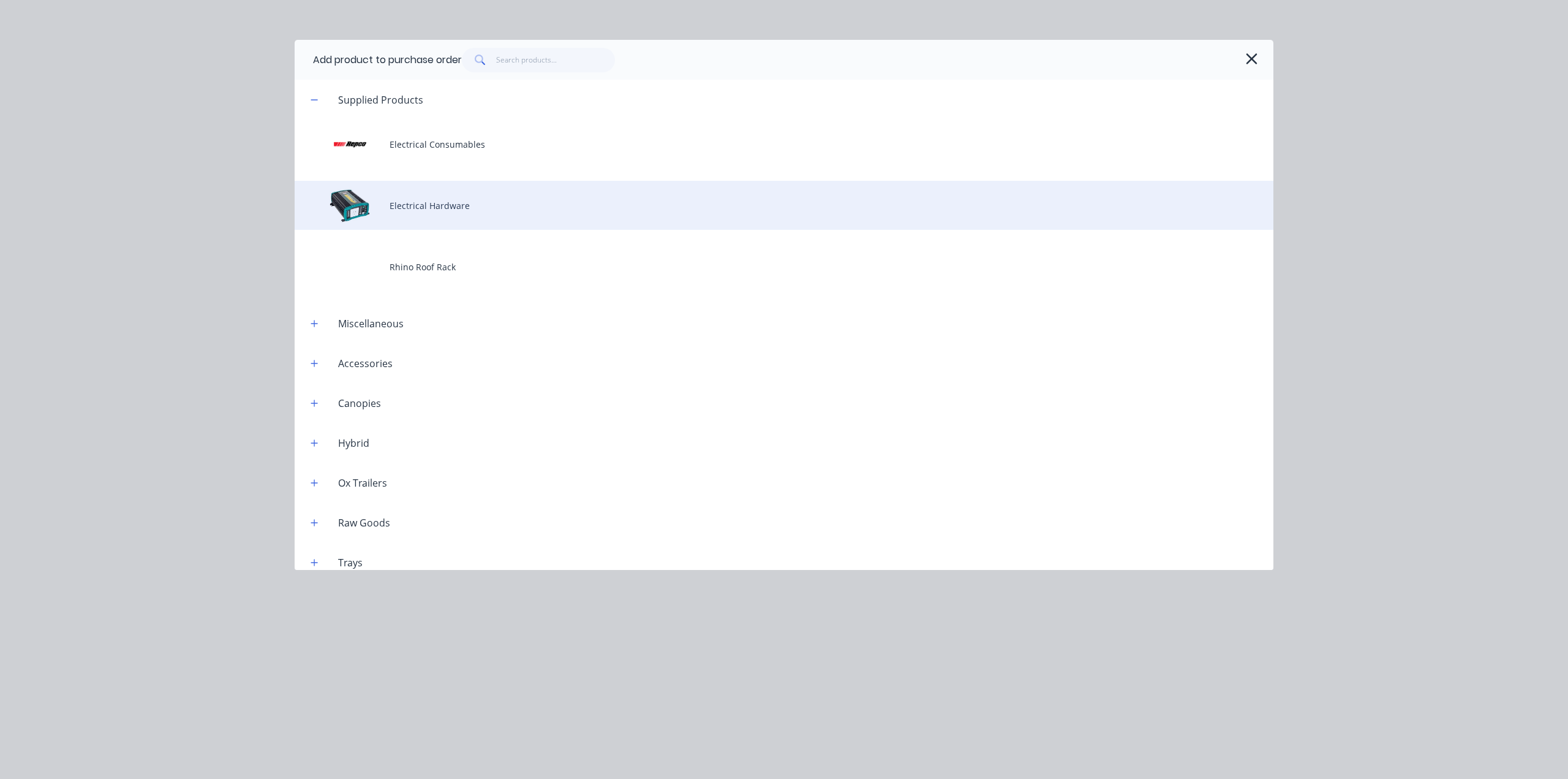
click at [489, 197] on div "Electrical Hardware" at bounding box center [784, 206] width 979 height 49
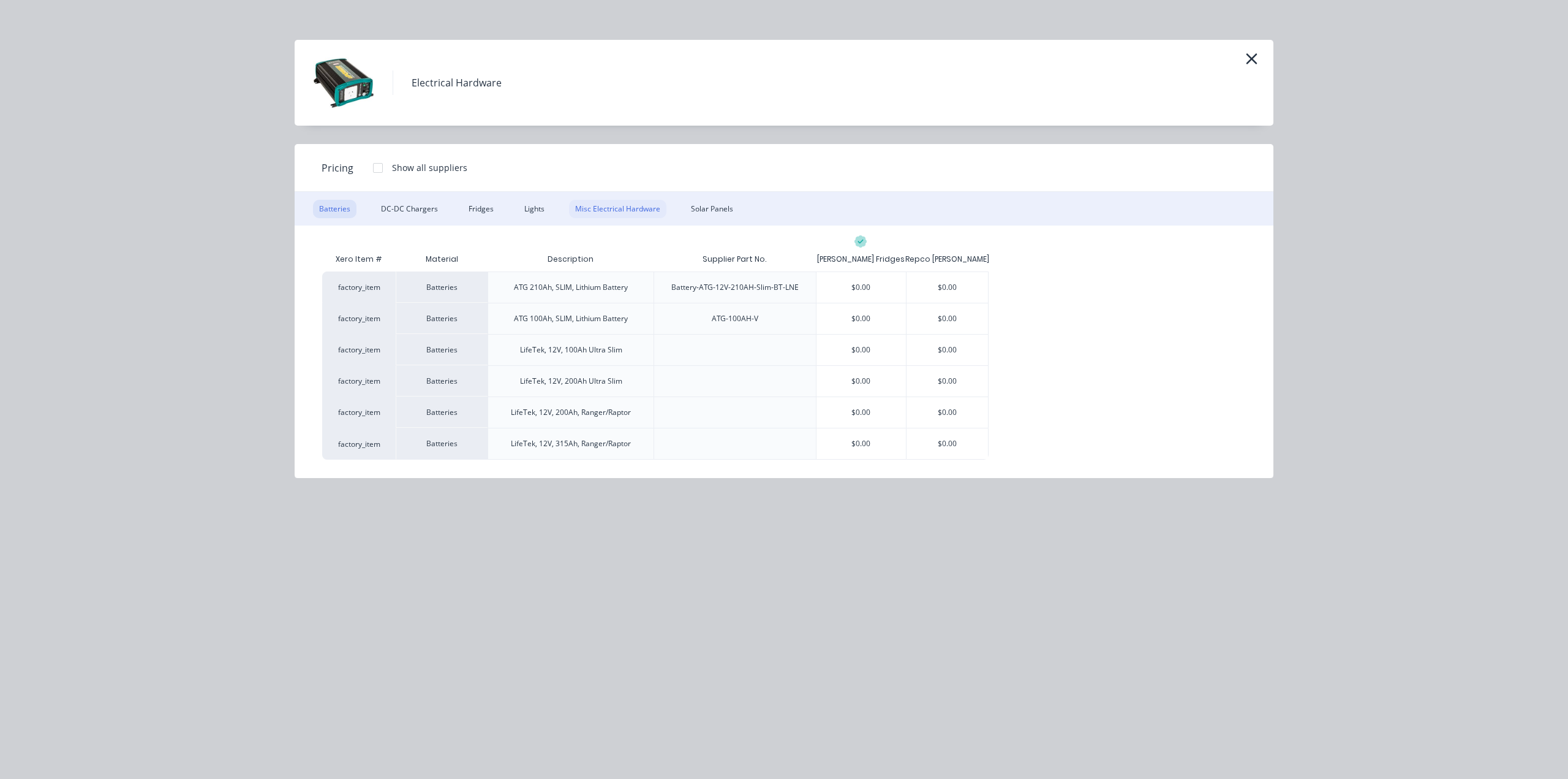
click at [622, 216] on div "Misc Electrical Hardware" at bounding box center [617, 209] width 97 height 19
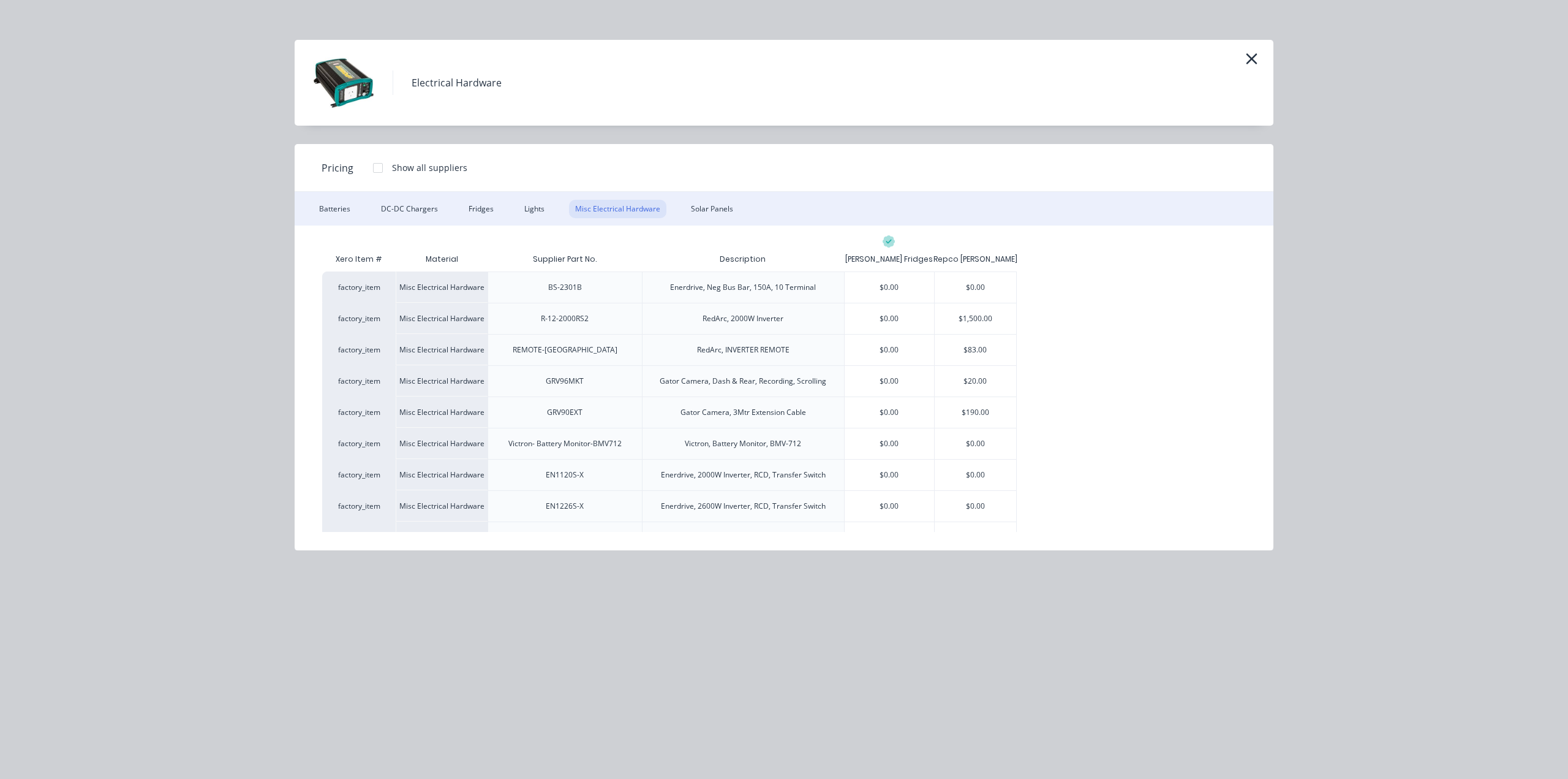
drag, startPoint x: 1241, startPoint y: 66, endPoint x: 1249, endPoint y: 63, distance: 8.5
click at [1241, 66] on div "Electrical Hardware" at bounding box center [784, 82] width 979 height 86
click at [1252, 60] on icon "button" at bounding box center [1251, 58] width 11 height 11
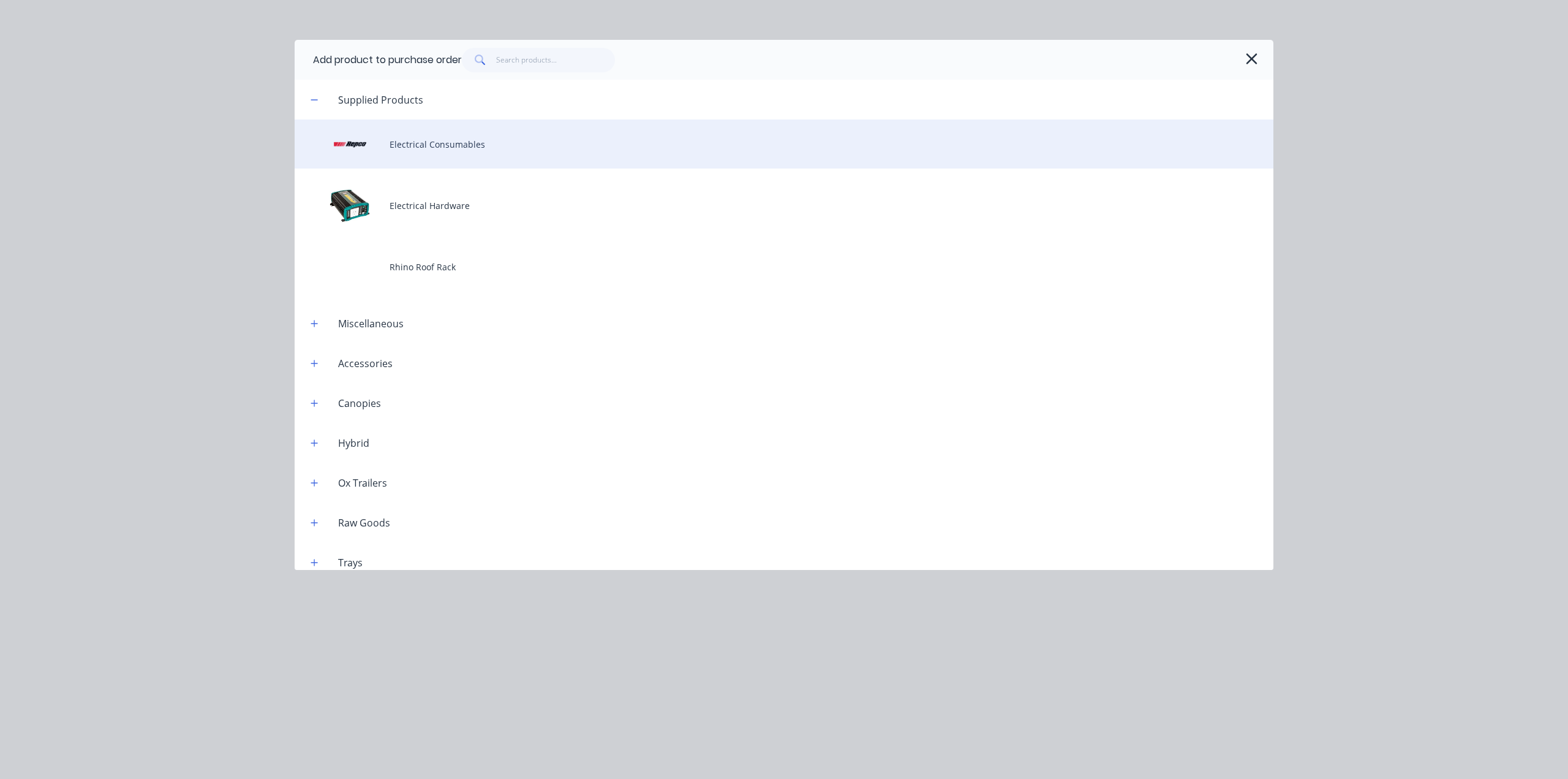
click at [464, 157] on div "Electrical Consumables" at bounding box center [784, 144] width 979 height 49
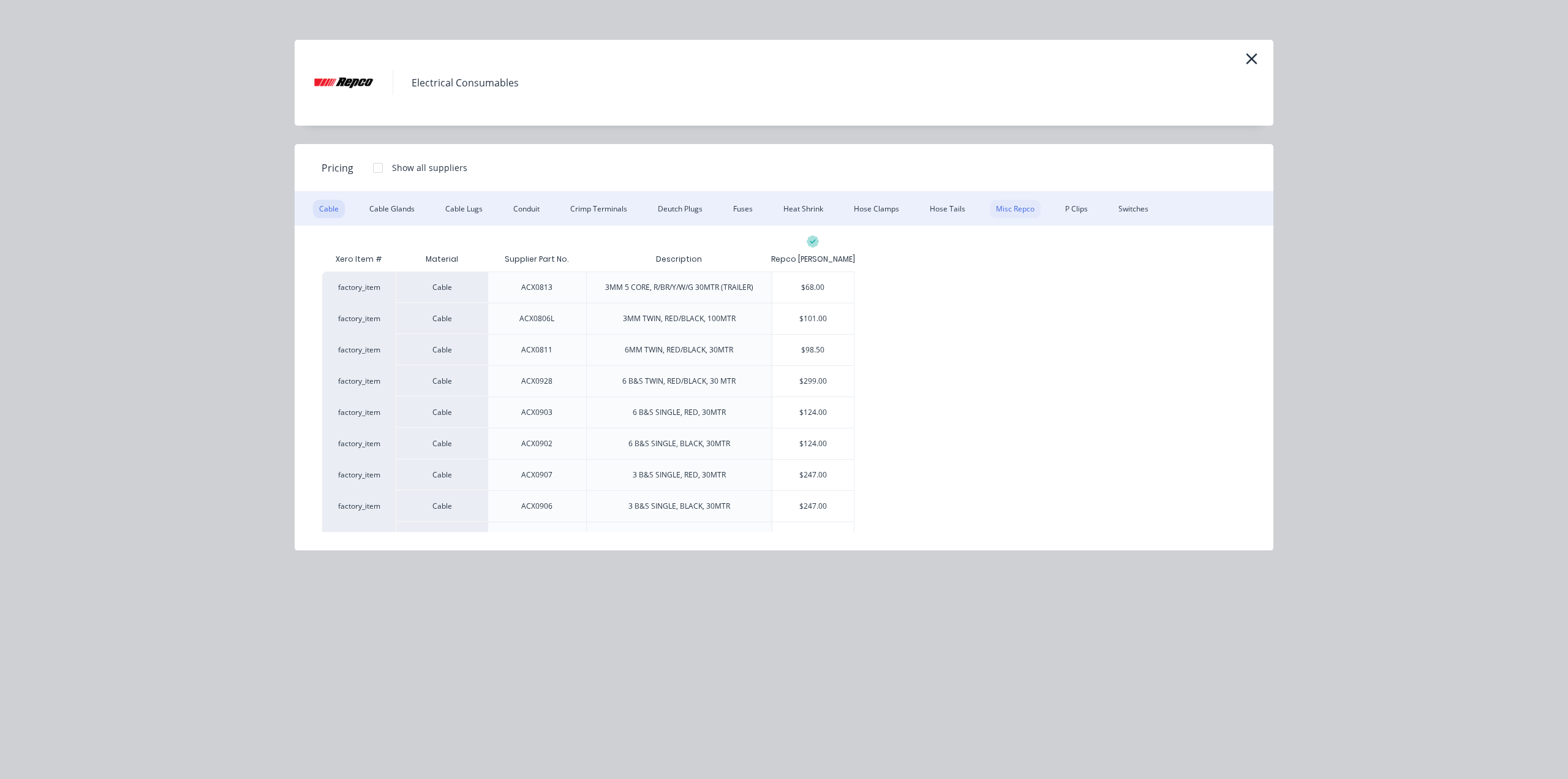
click at [1018, 203] on div "Misc Repco" at bounding box center [1016, 209] width 51 height 19
click at [1125, 210] on div "Switches" at bounding box center [1133, 209] width 42 height 19
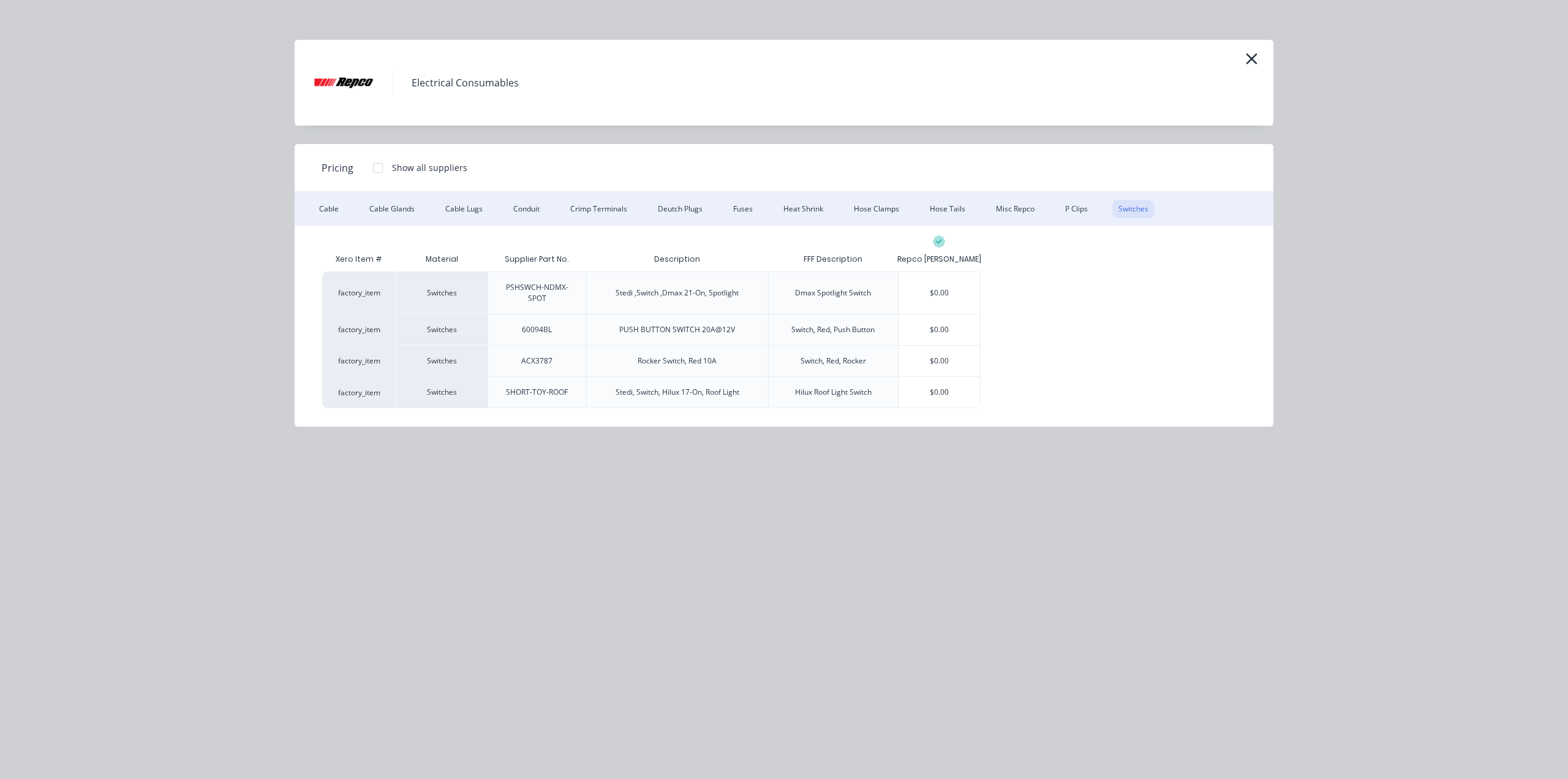
click at [1095, 213] on div "Cable Cable Glands Cable Lugs Conduit Crimp Terminals Deutch Plugs Fuses Heat S…" at bounding box center [784, 209] width 979 height 33
click at [1083, 212] on div "P Clips" at bounding box center [1076, 209] width 34 height 19
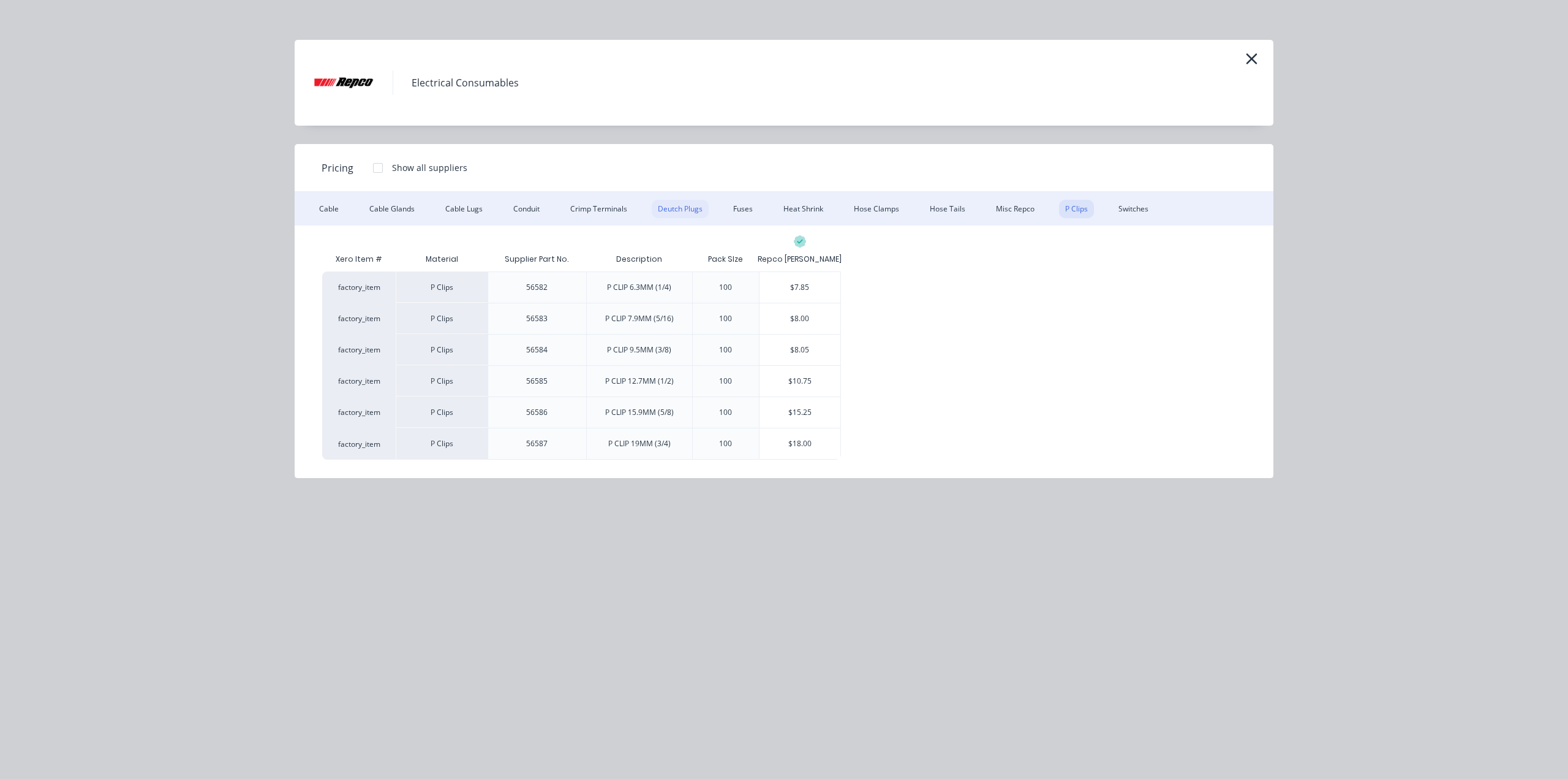
click at [662, 214] on div "Deutch Plugs" at bounding box center [680, 209] width 57 height 19
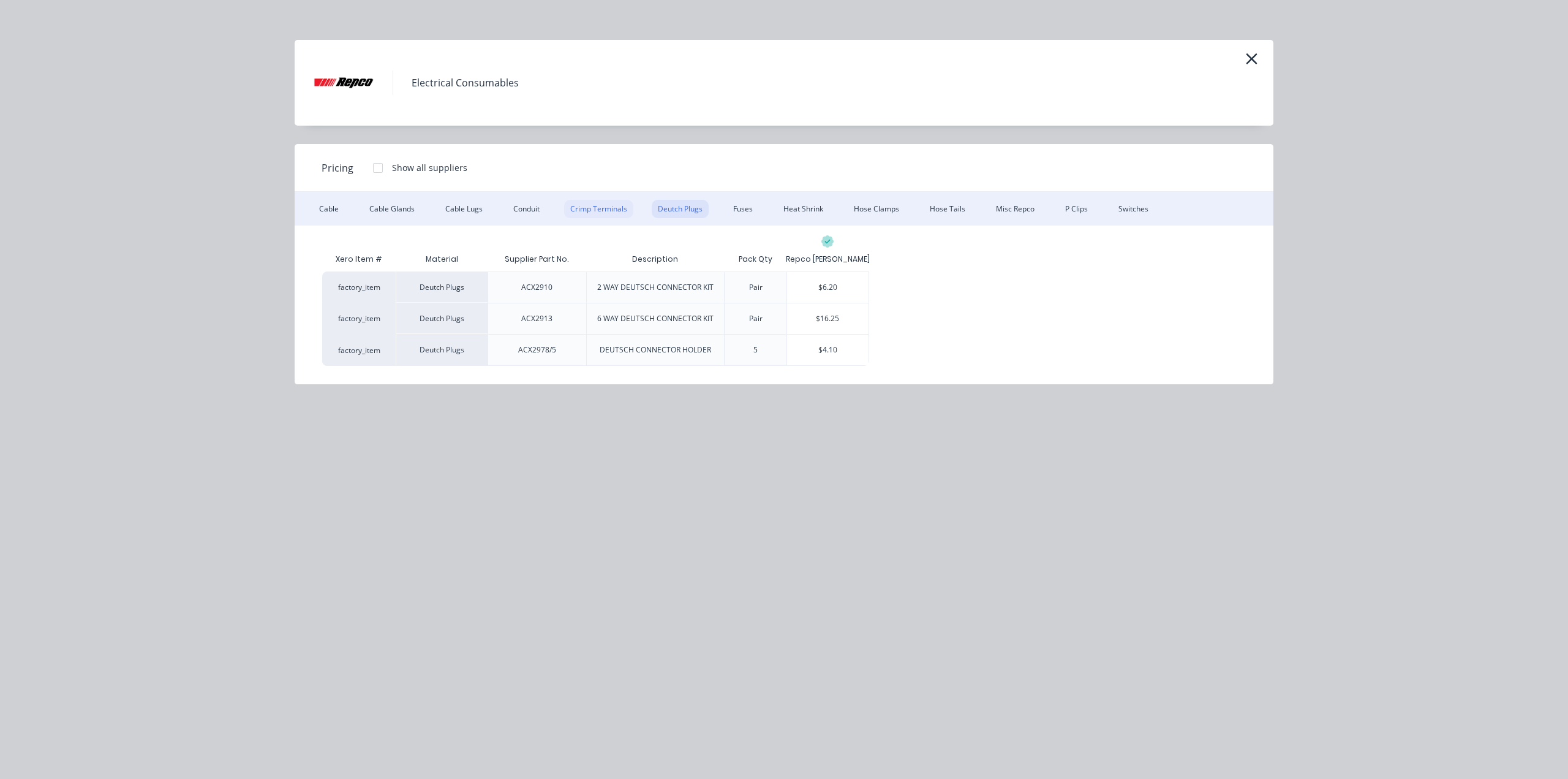
click at [623, 210] on div "Crimp Terminals" at bounding box center [598, 209] width 69 height 19
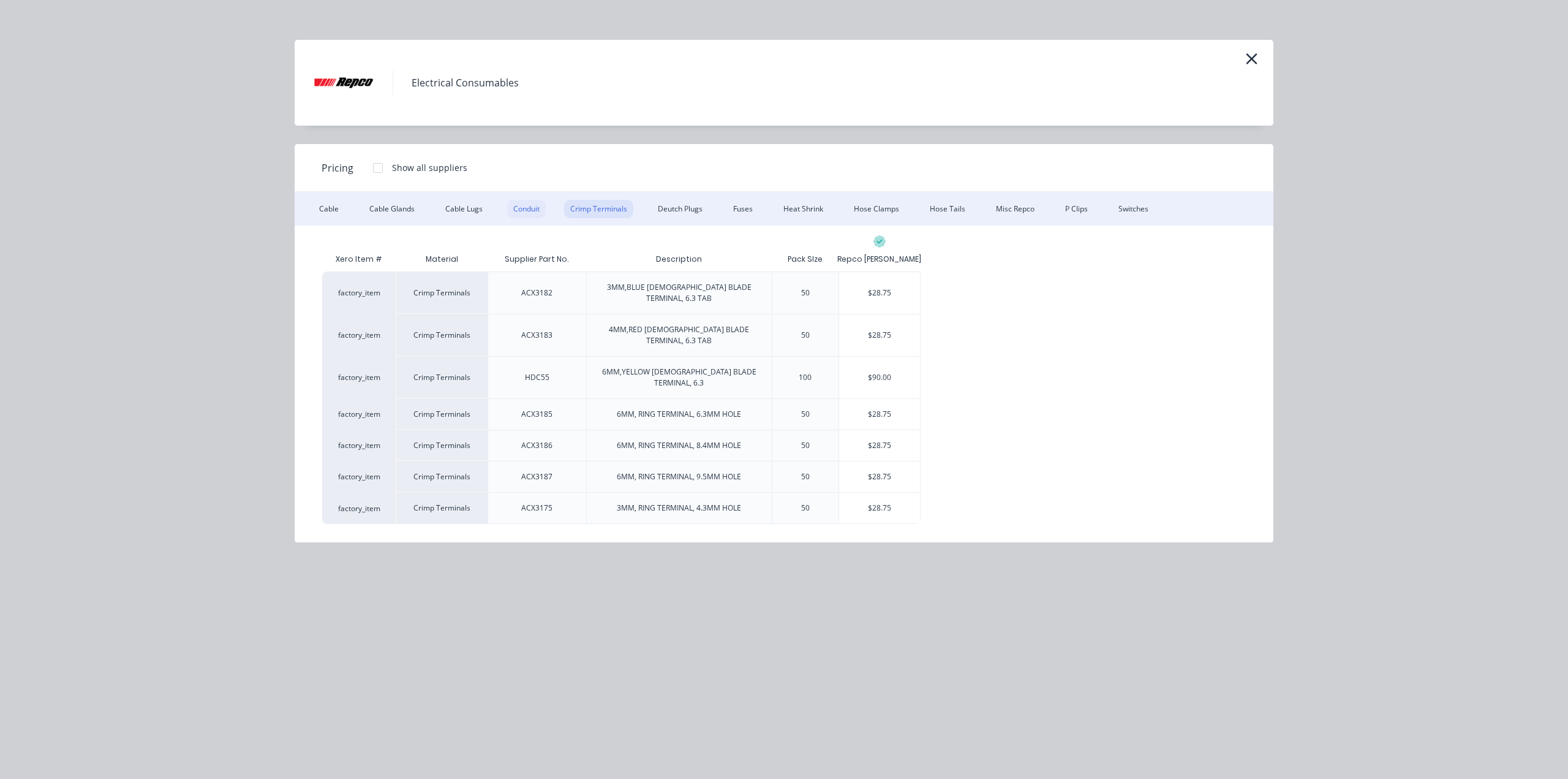
click at [528, 214] on div "Conduit" at bounding box center [526, 209] width 38 height 19
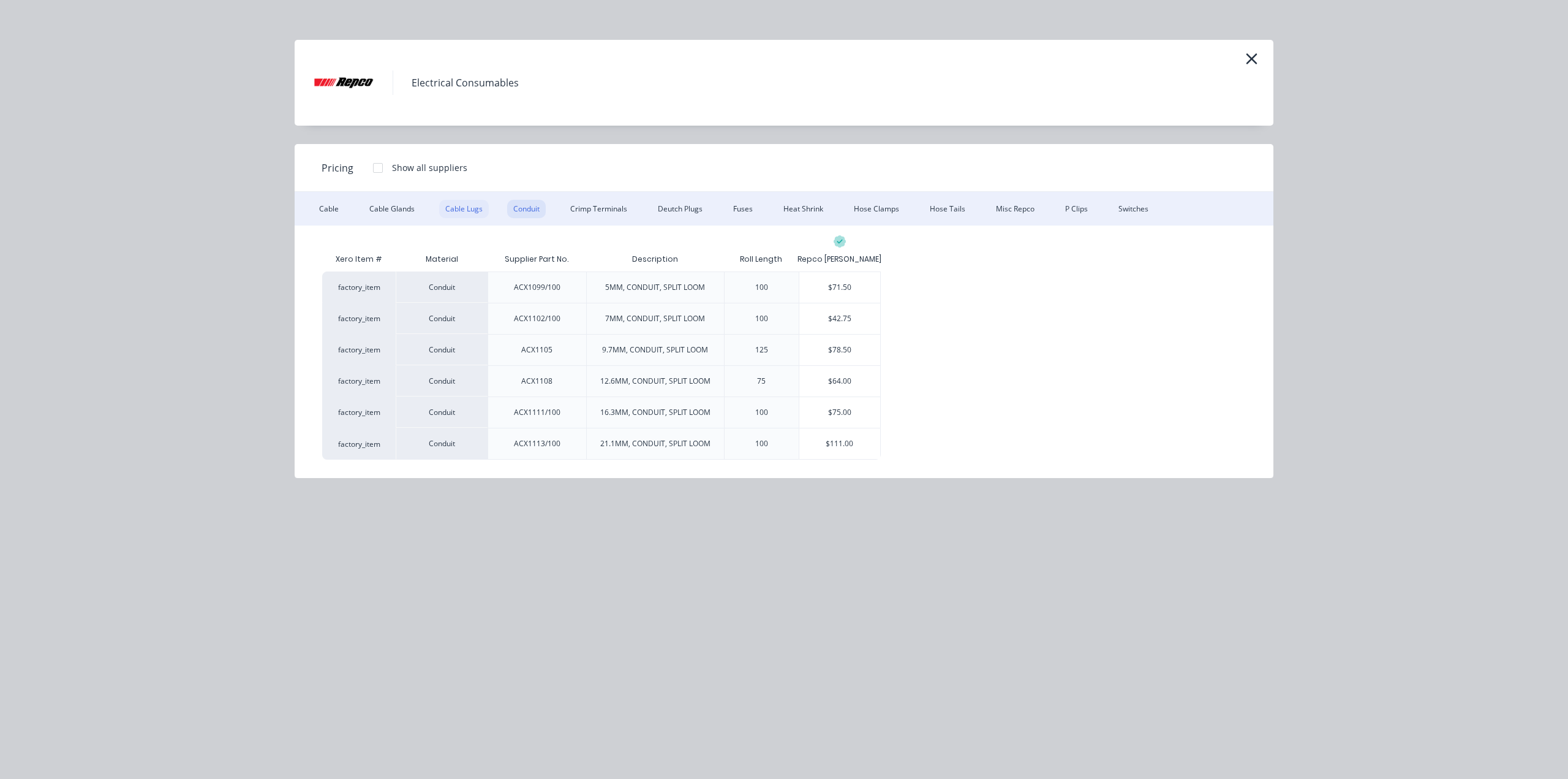
click at [465, 210] on div "Cable Lugs" at bounding box center [464, 209] width 49 height 19
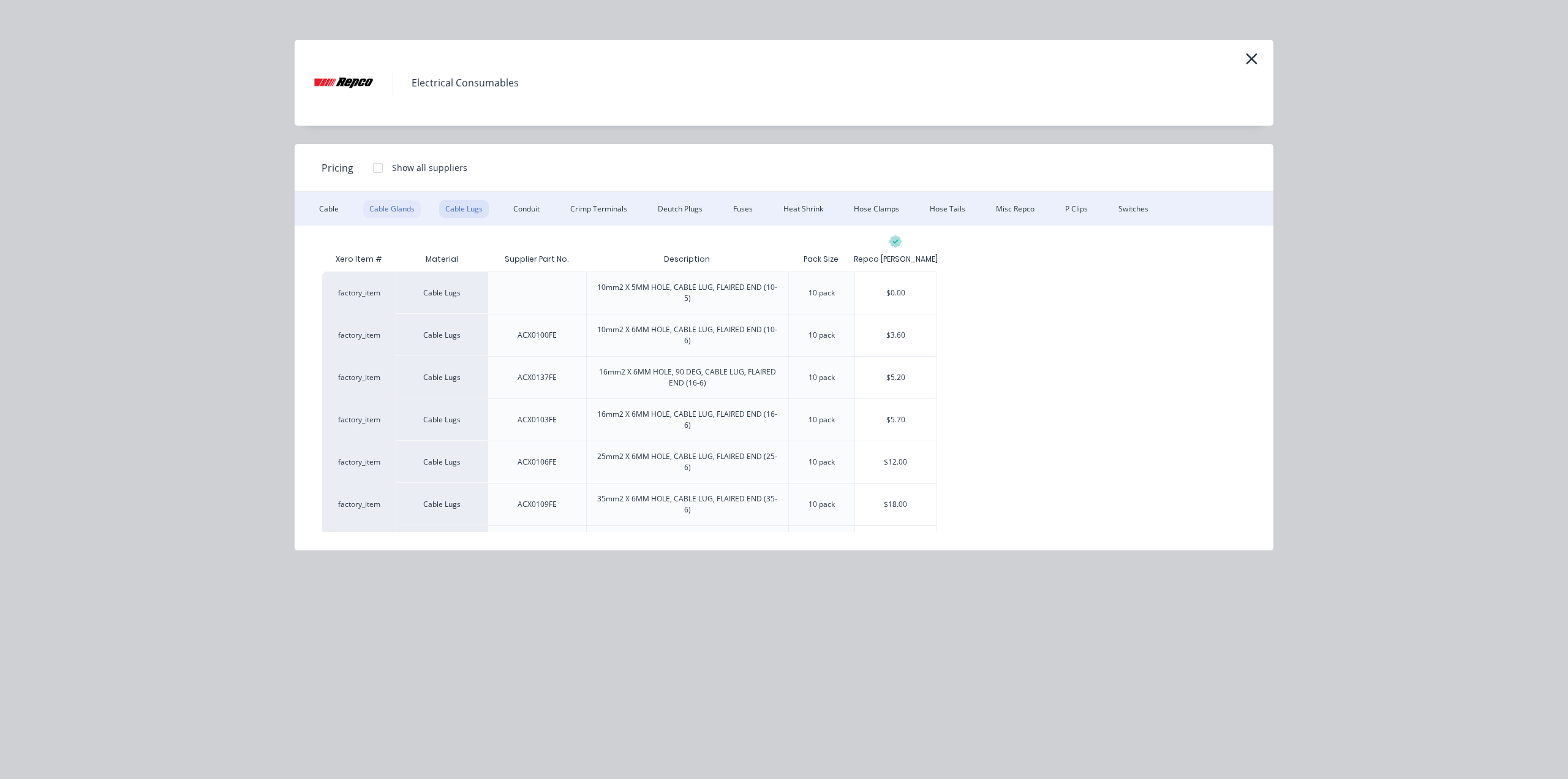
click at [388, 212] on div "Cable Glands" at bounding box center [392, 209] width 58 height 19
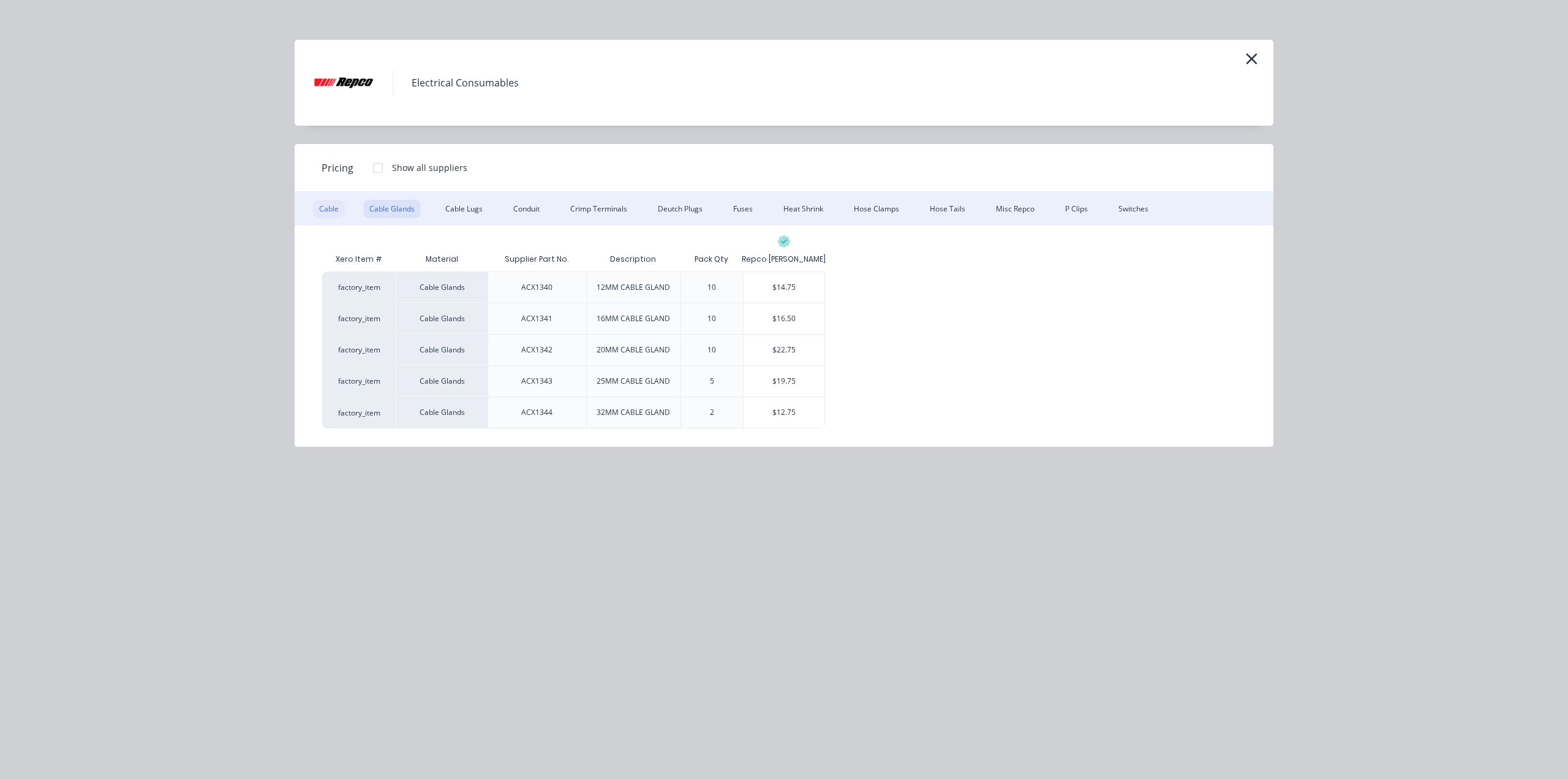
click at [326, 213] on div "Cable" at bounding box center [329, 209] width 31 height 19
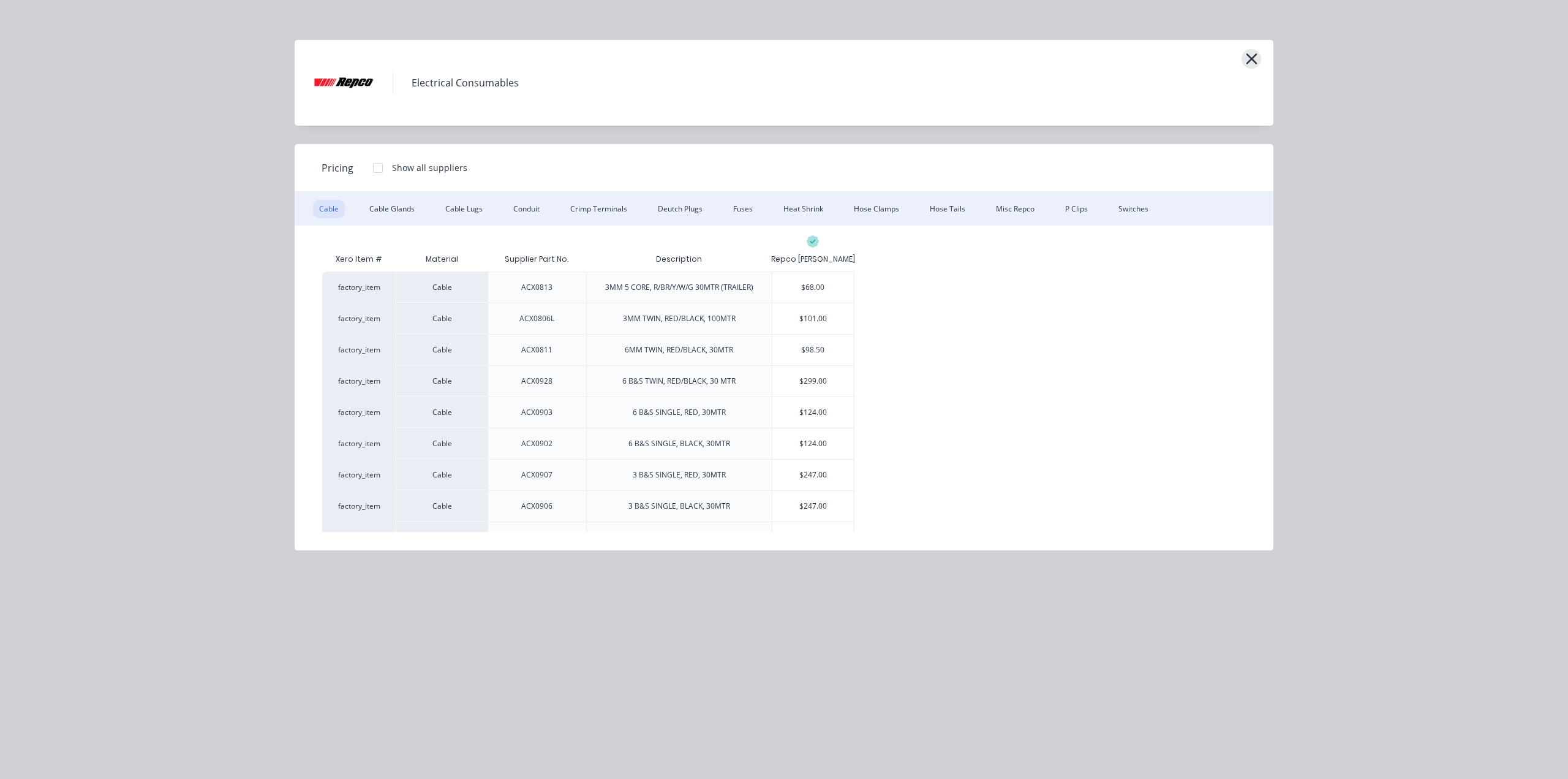
click at [1253, 49] on button "button" at bounding box center [1252, 59] width 20 height 20
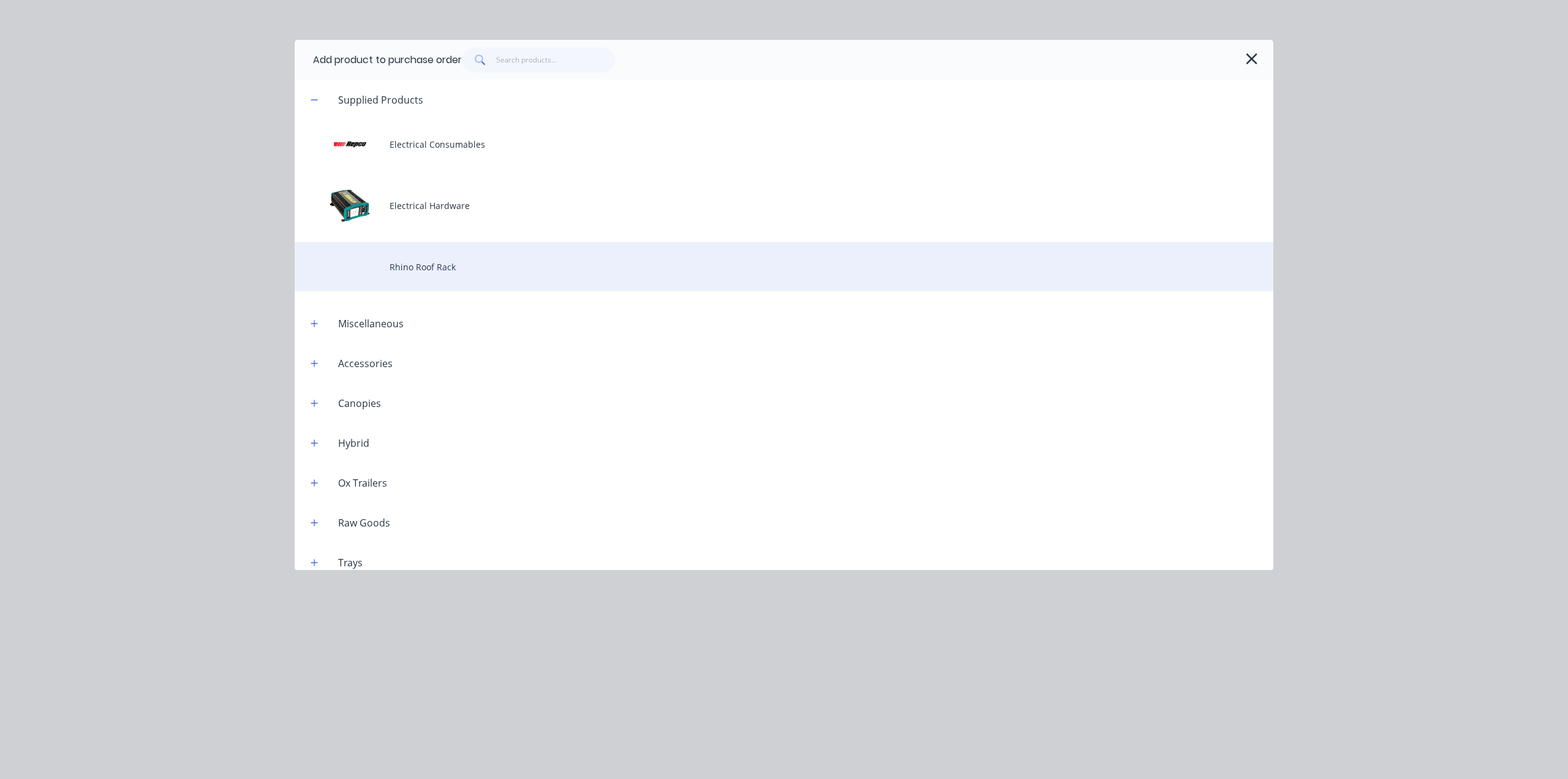
click at [472, 257] on div "Rhino Roof Rack" at bounding box center [784, 267] width 979 height 49
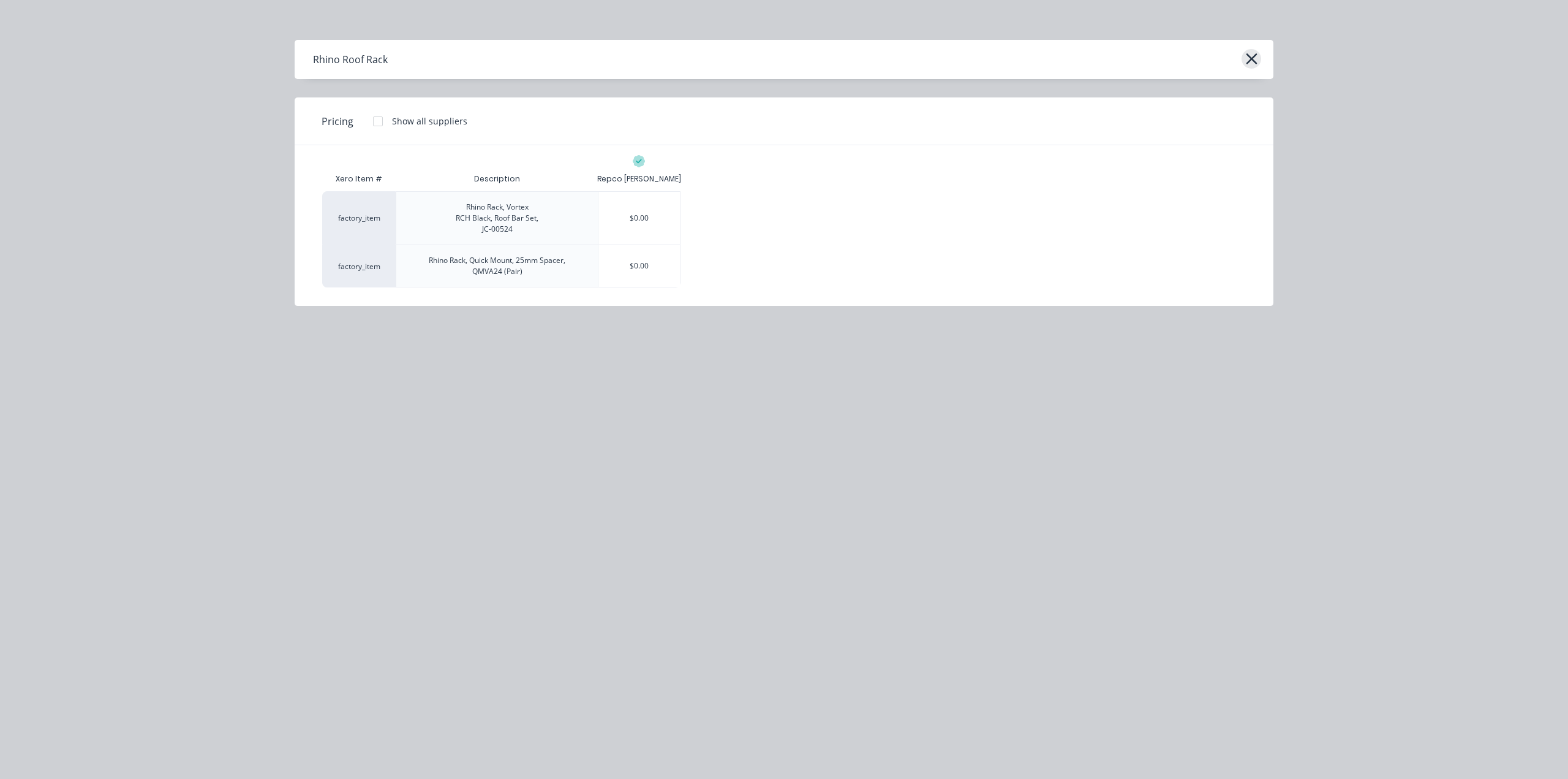
click at [1249, 62] on icon "button" at bounding box center [1251, 58] width 13 height 17
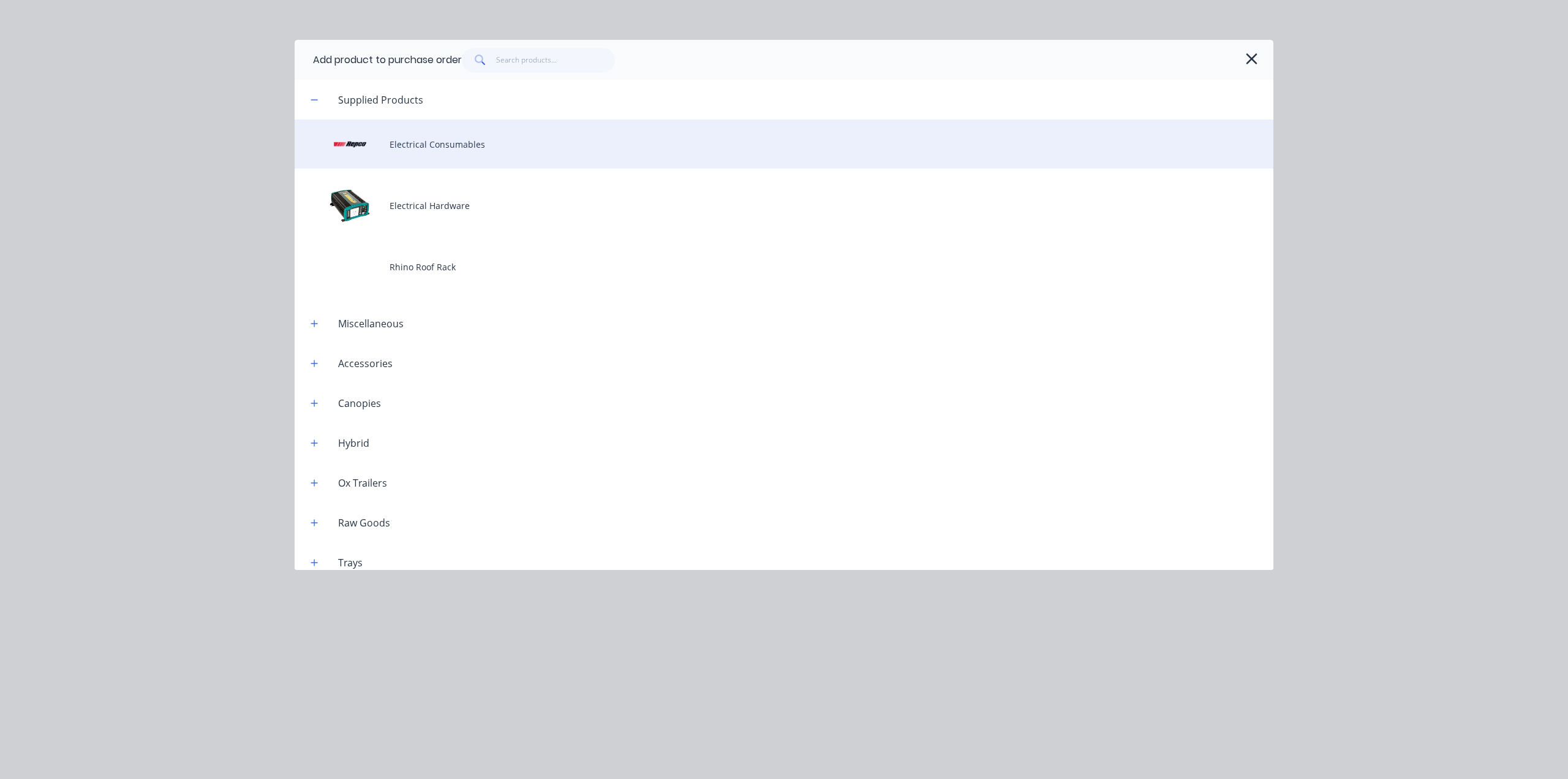
click at [485, 160] on div "Electrical Consumables" at bounding box center [784, 144] width 979 height 49
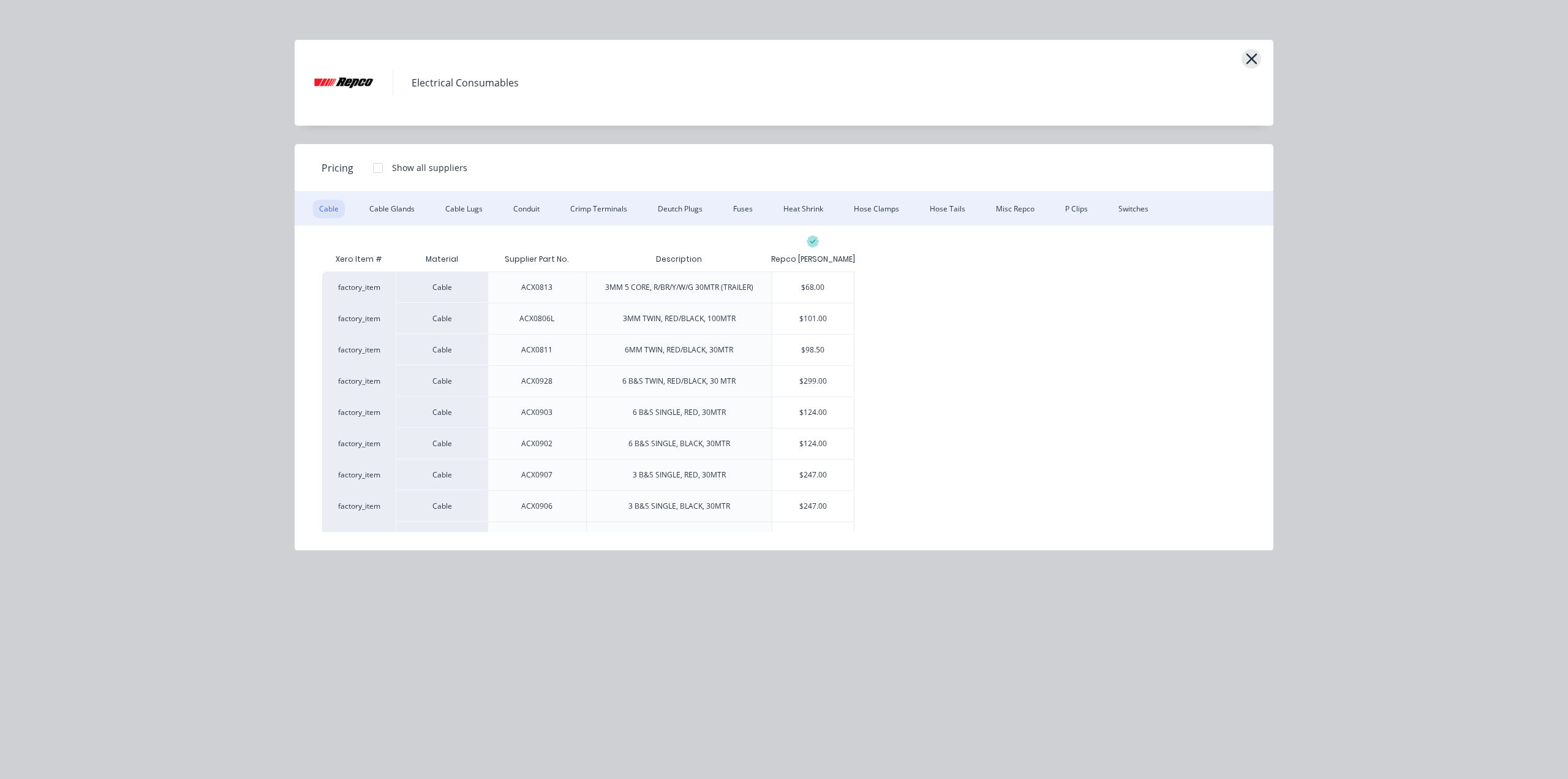
click at [1256, 64] on icon "button" at bounding box center [1251, 58] width 13 height 17
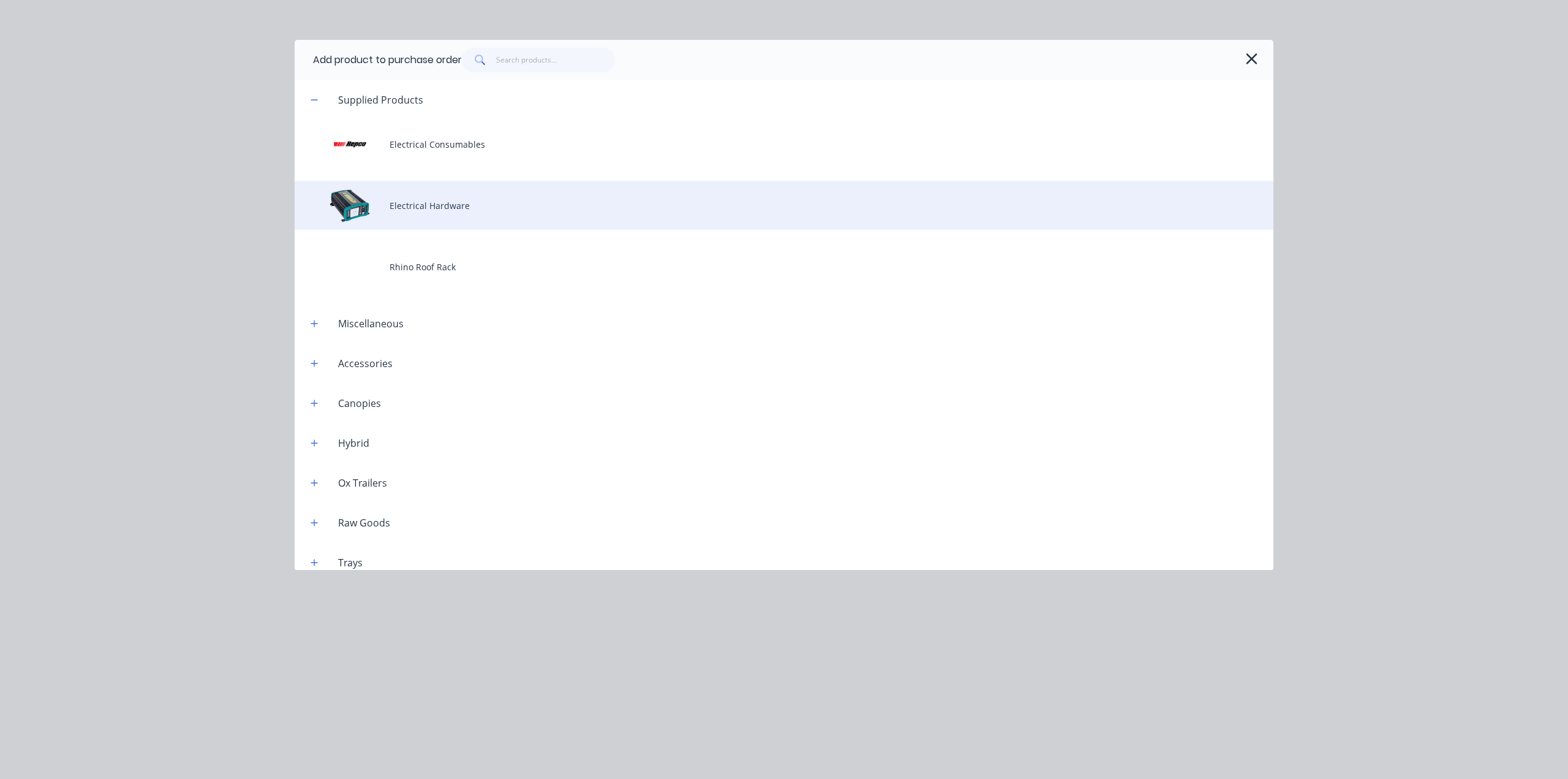
click at [394, 199] on div "Electrical Hardware" at bounding box center [784, 206] width 979 height 49
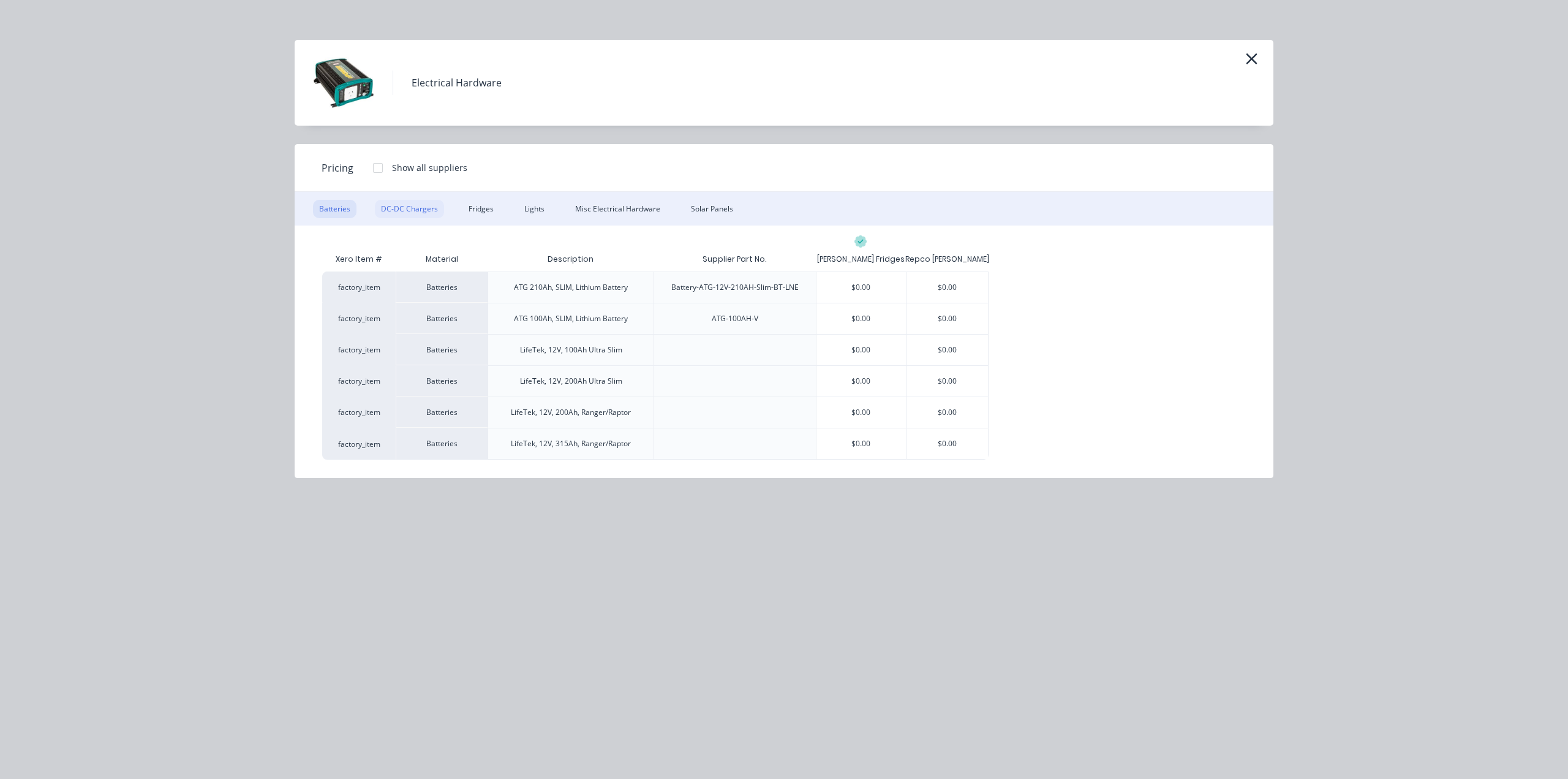
click at [400, 205] on div "DC-DC Chargers" at bounding box center [409, 209] width 69 height 19
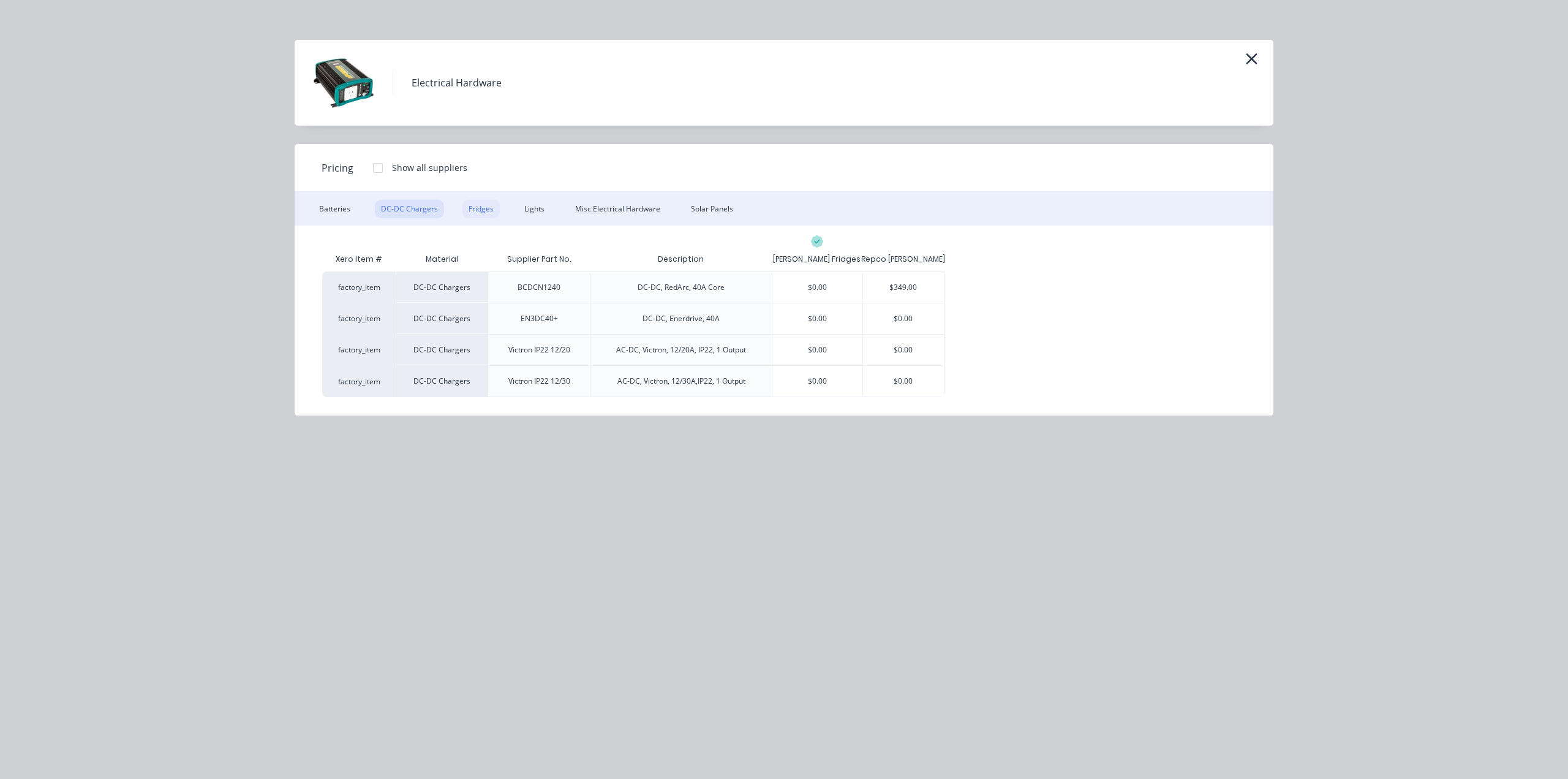
click at [479, 209] on div "Fridges" at bounding box center [481, 209] width 37 height 19
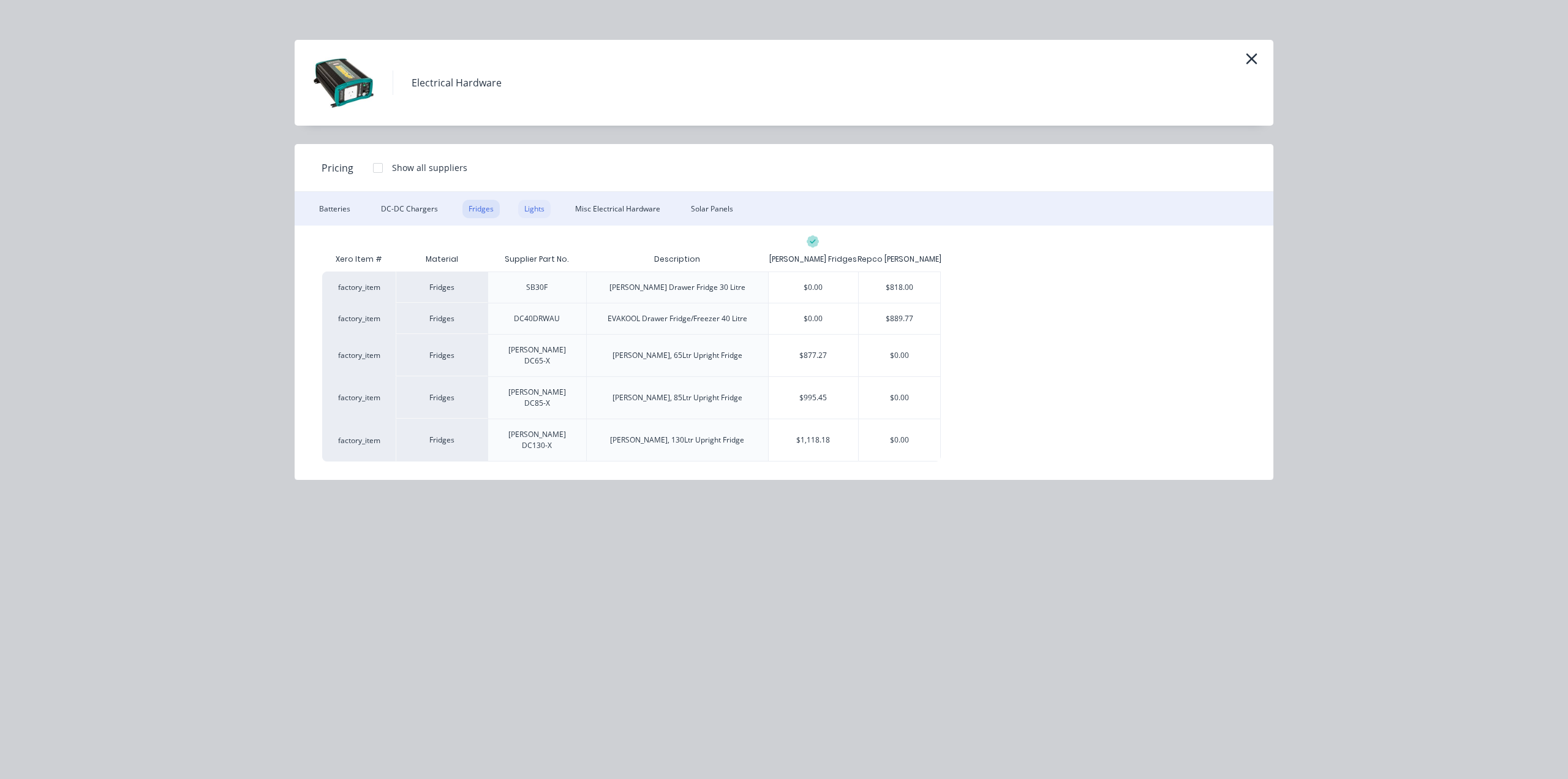
click at [525, 209] on div "Lights" at bounding box center [534, 209] width 32 height 19
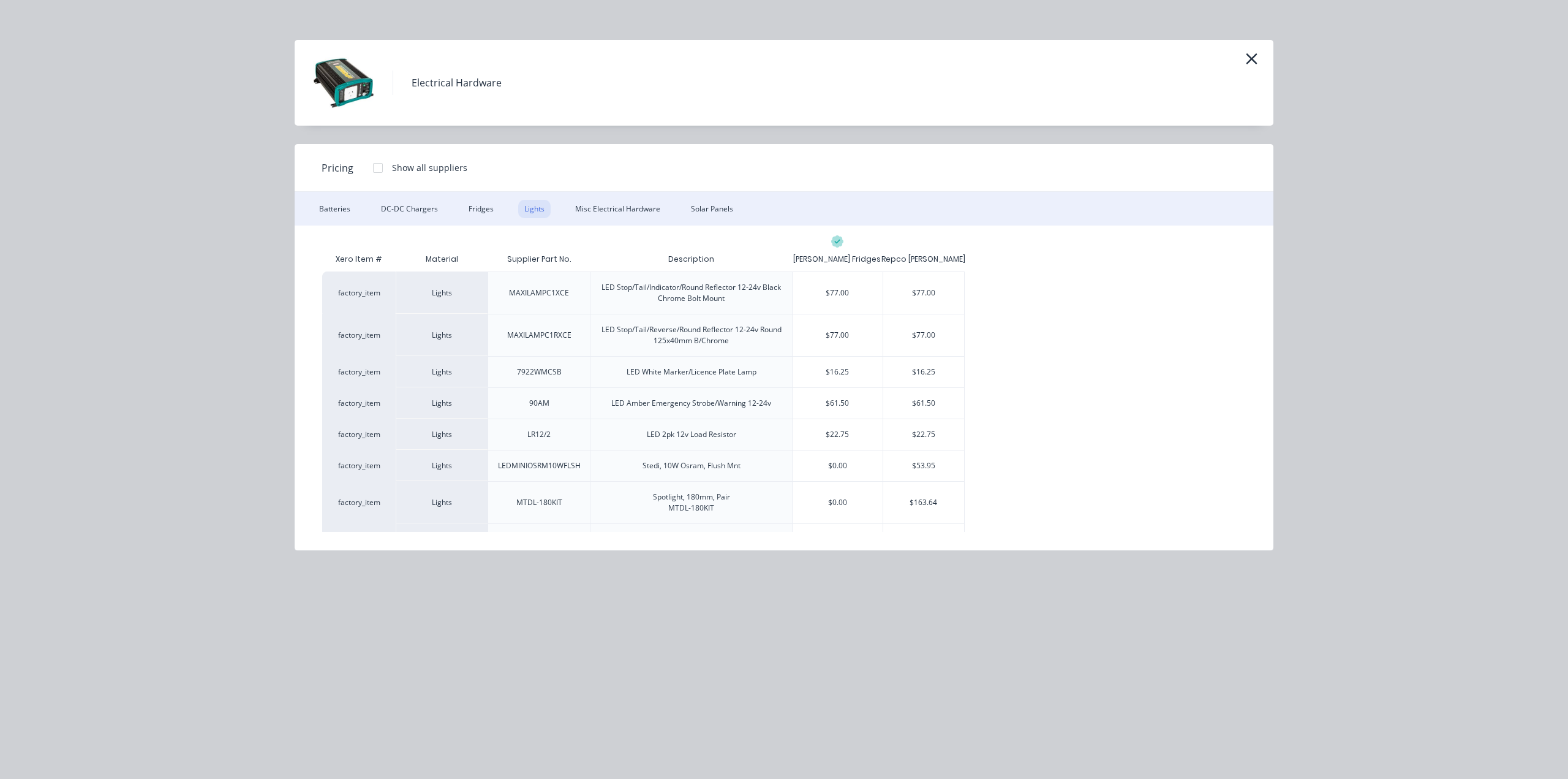
drag, startPoint x: 1268, startPoint y: 53, endPoint x: 1249, endPoint y: 56, distance: 19.2
click at [1261, 56] on div "Electrical Hardware" at bounding box center [784, 82] width 979 height 86
click at [1249, 56] on icon "button" at bounding box center [1251, 58] width 13 height 17
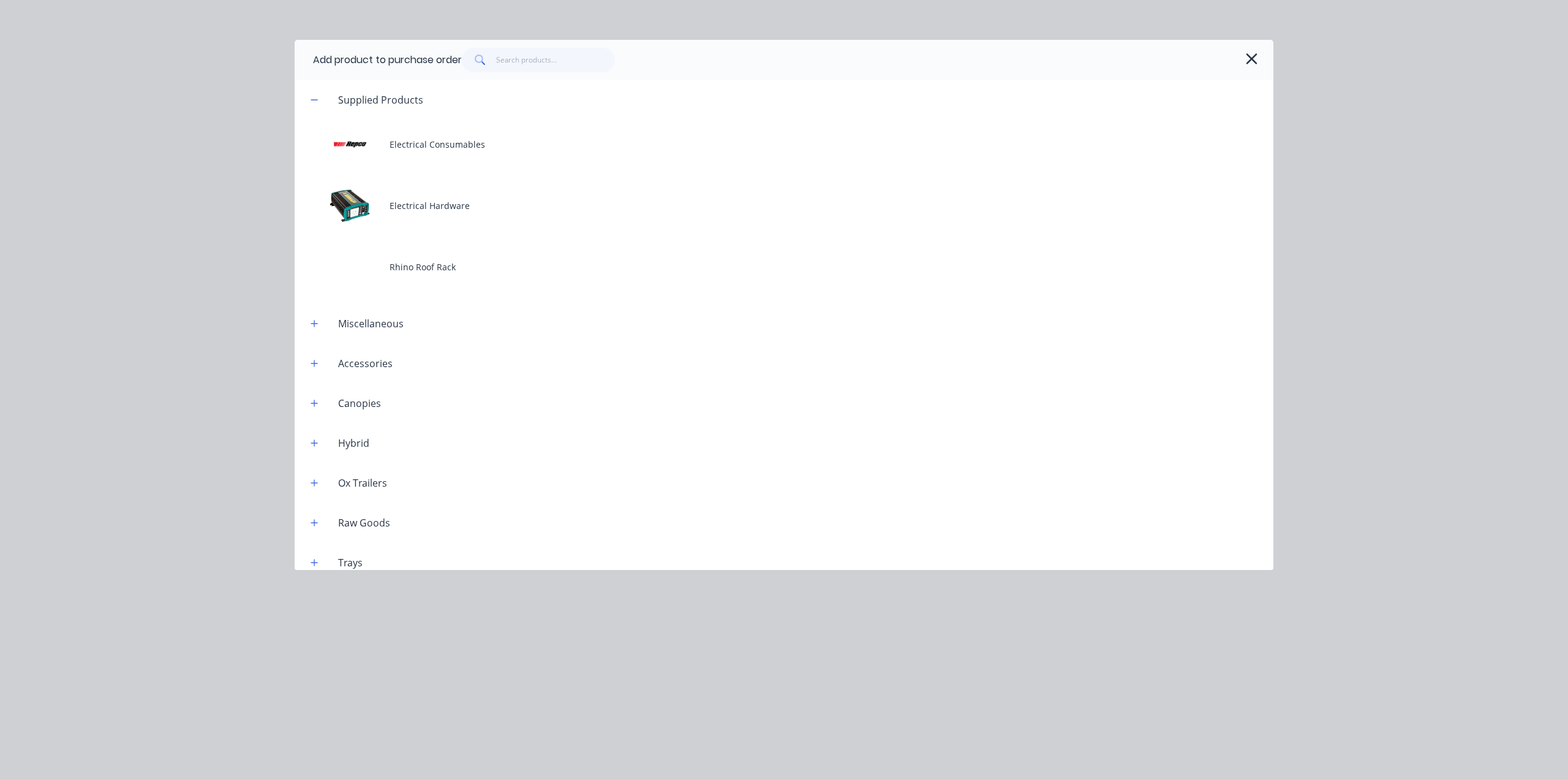
click at [1249, 56] on icon "button" at bounding box center [1251, 58] width 13 height 17
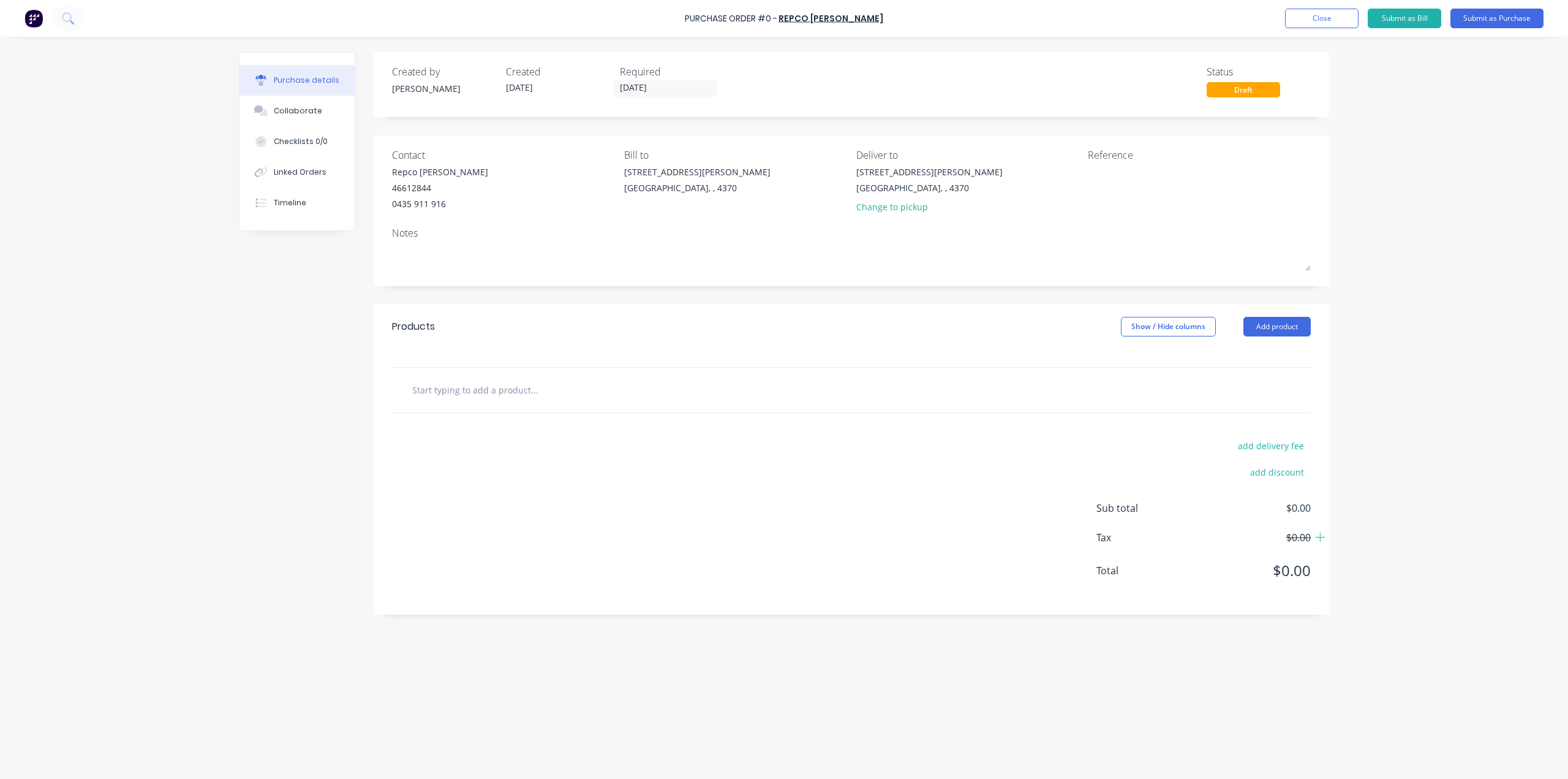
click at [486, 388] on input "text" at bounding box center [533, 389] width 245 height 25
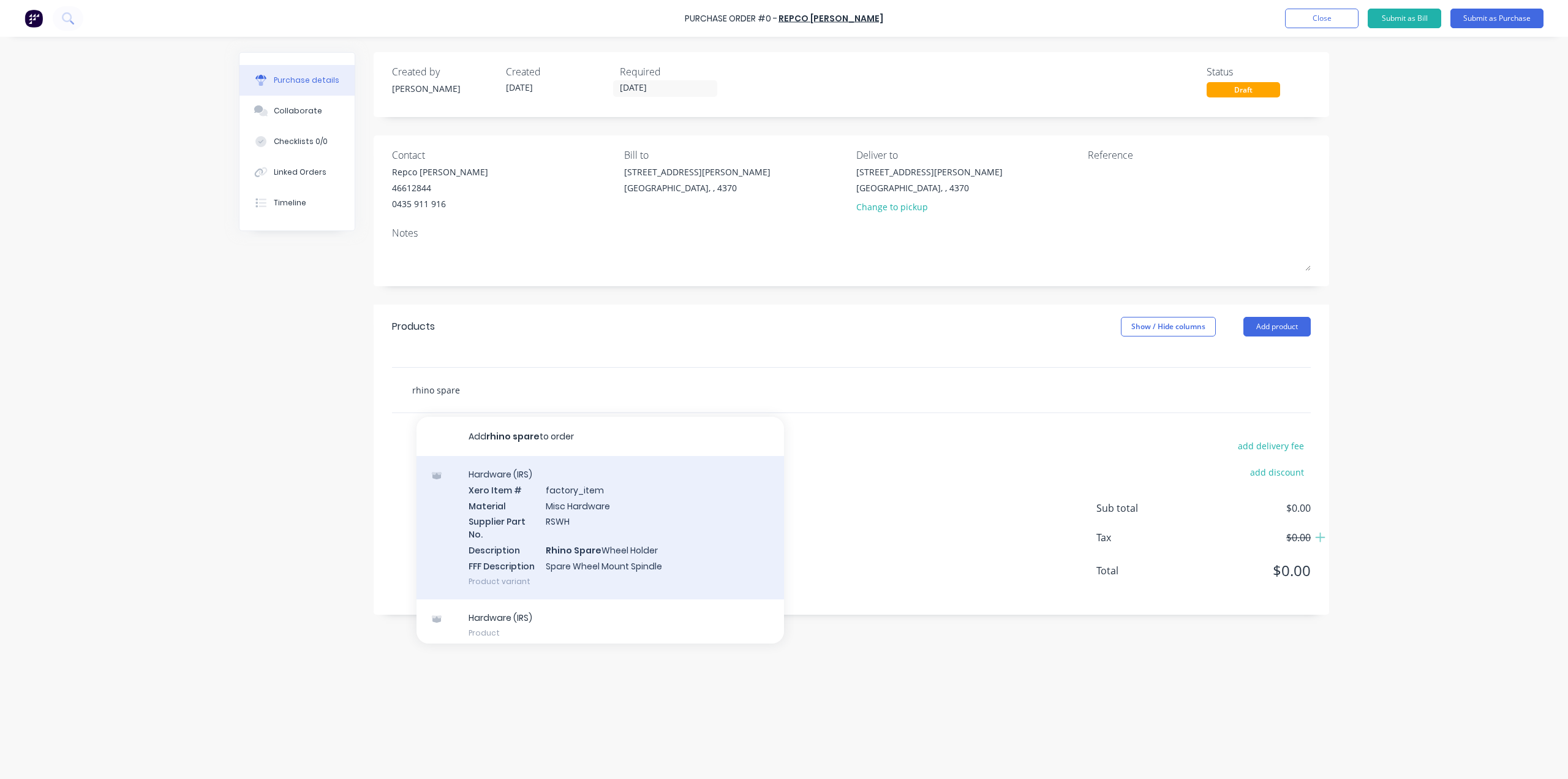
type input "rhino spare"
click at [668, 519] on div "Hardware (IRS) Xero Item # factory_item Material Misc Hardware Supplier Part No…" at bounding box center [599, 528] width 367 height 144
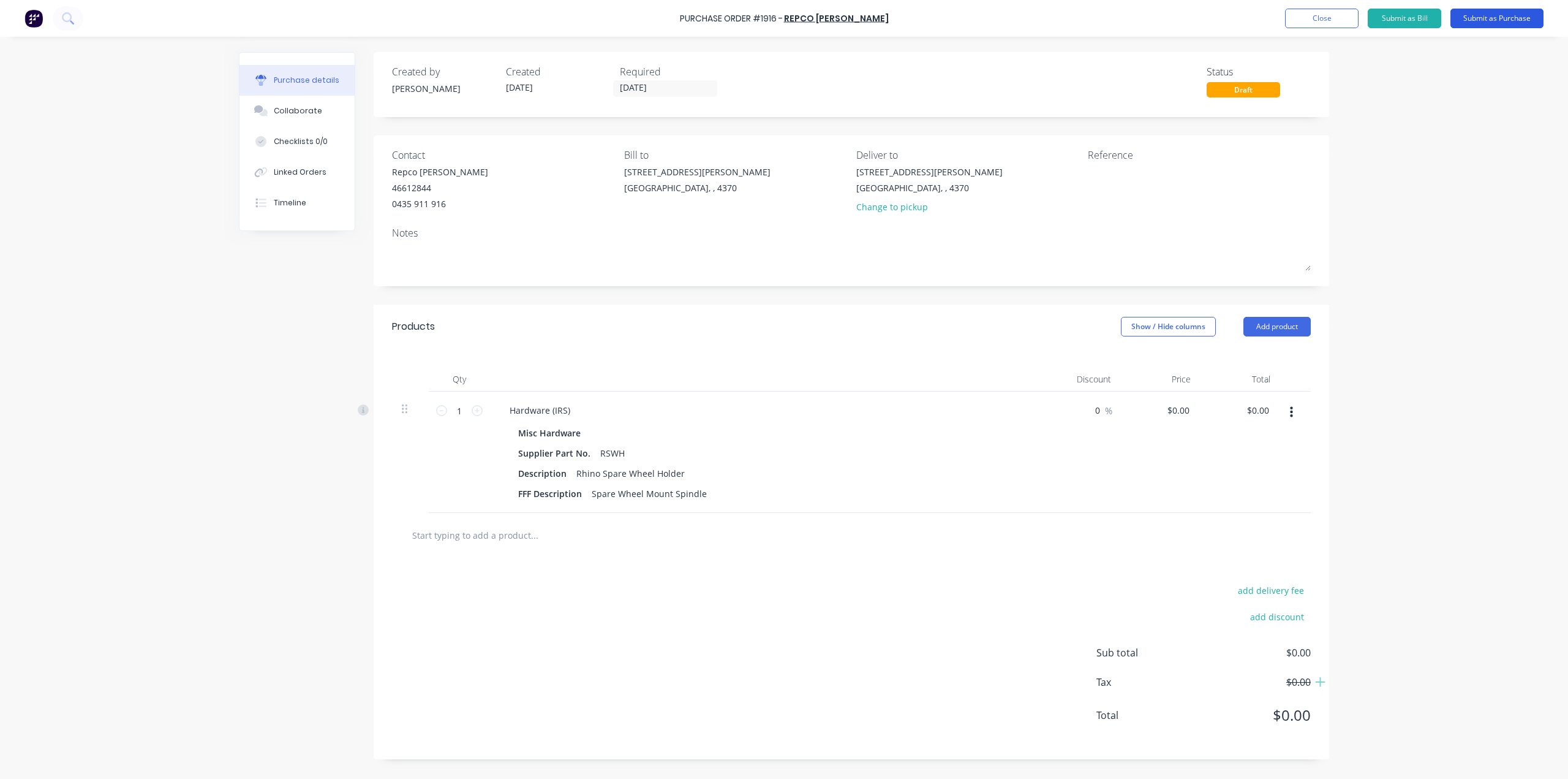
click at [1530, 22] on button "Submit as Purchase" at bounding box center [1497, 19] width 94 height 20
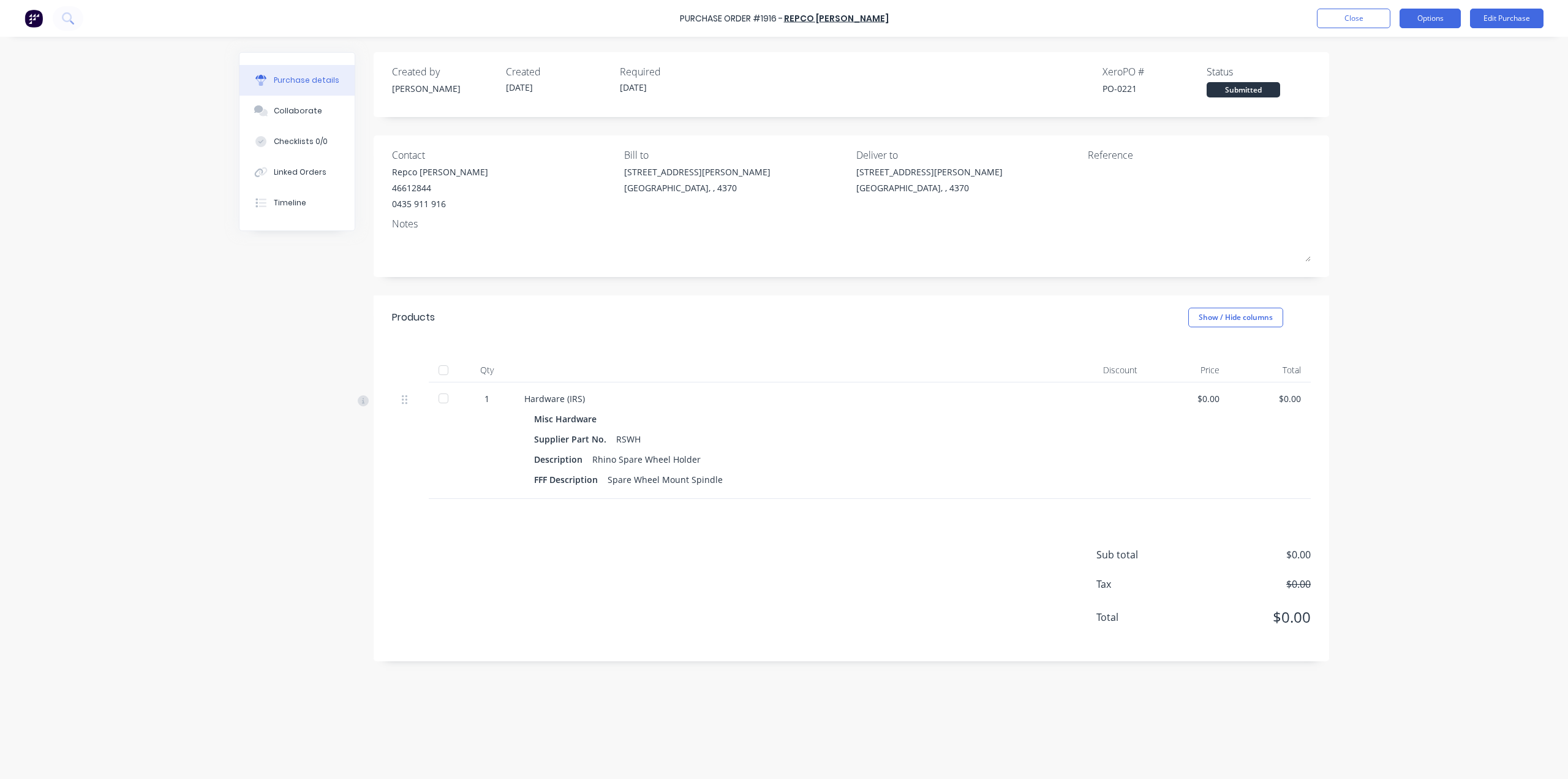
click at [1443, 17] on button "Options" at bounding box center [1430, 19] width 61 height 20
click at [1424, 49] on div "Print / Email" at bounding box center [1403, 50] width 94 height 18
click at [1411, 75] on div "With pricing" at bounding box center [1403, 75] width 94 height 18
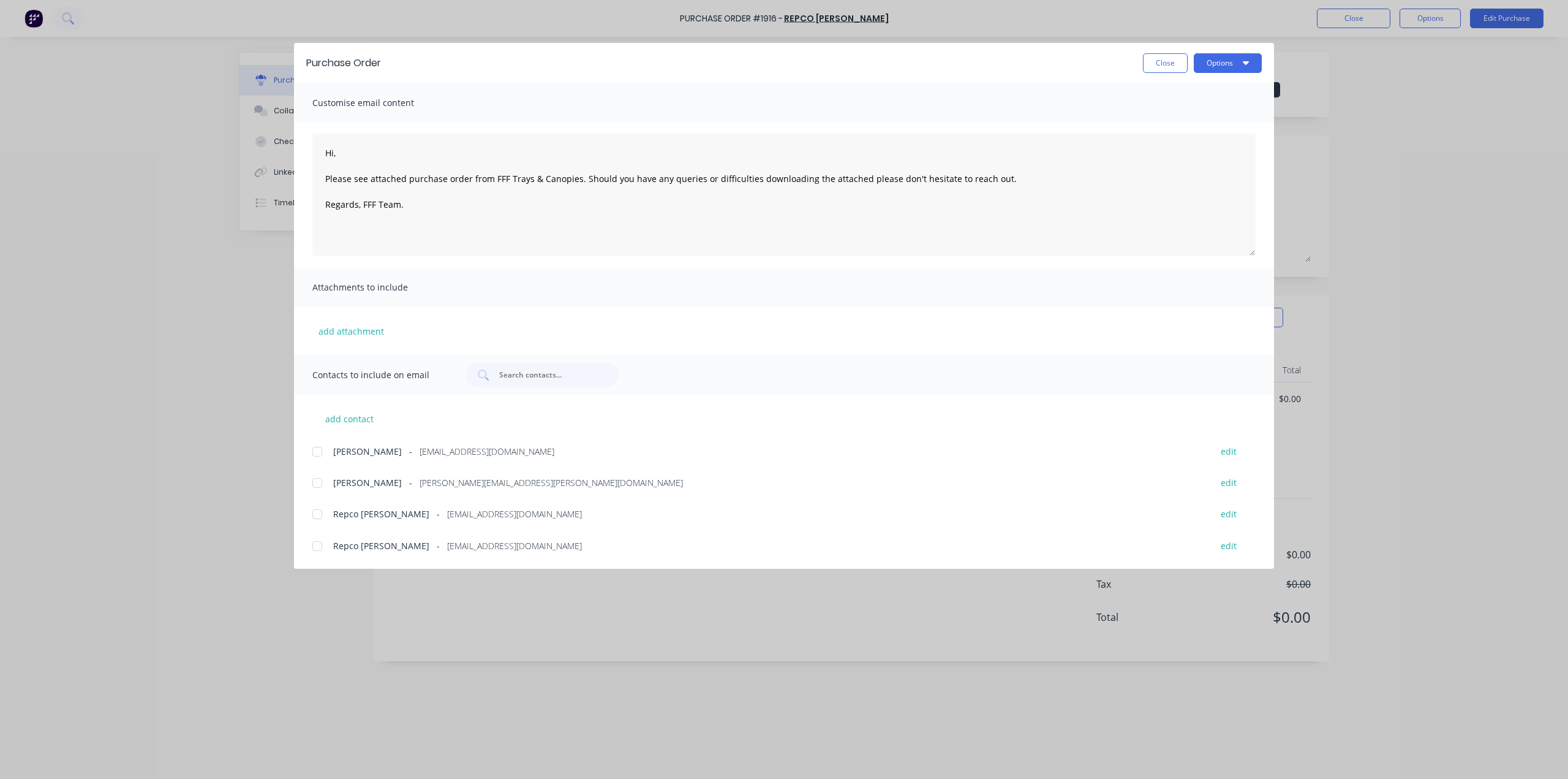
click at [326, 511] on div at bounding box center [317, 514] width 25 height 25
drag, startPoint x: 351, startPoint y: 154, endPoint x: 304, endPoint y: 152, distance: 47.0
click at [304, 152] on div "Hi, Please see attached purchase order from FFF Trays & Canopies. Should you ha…" at bounding box center [784, 194] width 980 height 145
type textarea "Good morning, Please see attached purchase order from FFF Trays & Canopies. Sho…"
click at [1223, 64] on button "Options" at bounding box center [1227, 63] width 68 height 20
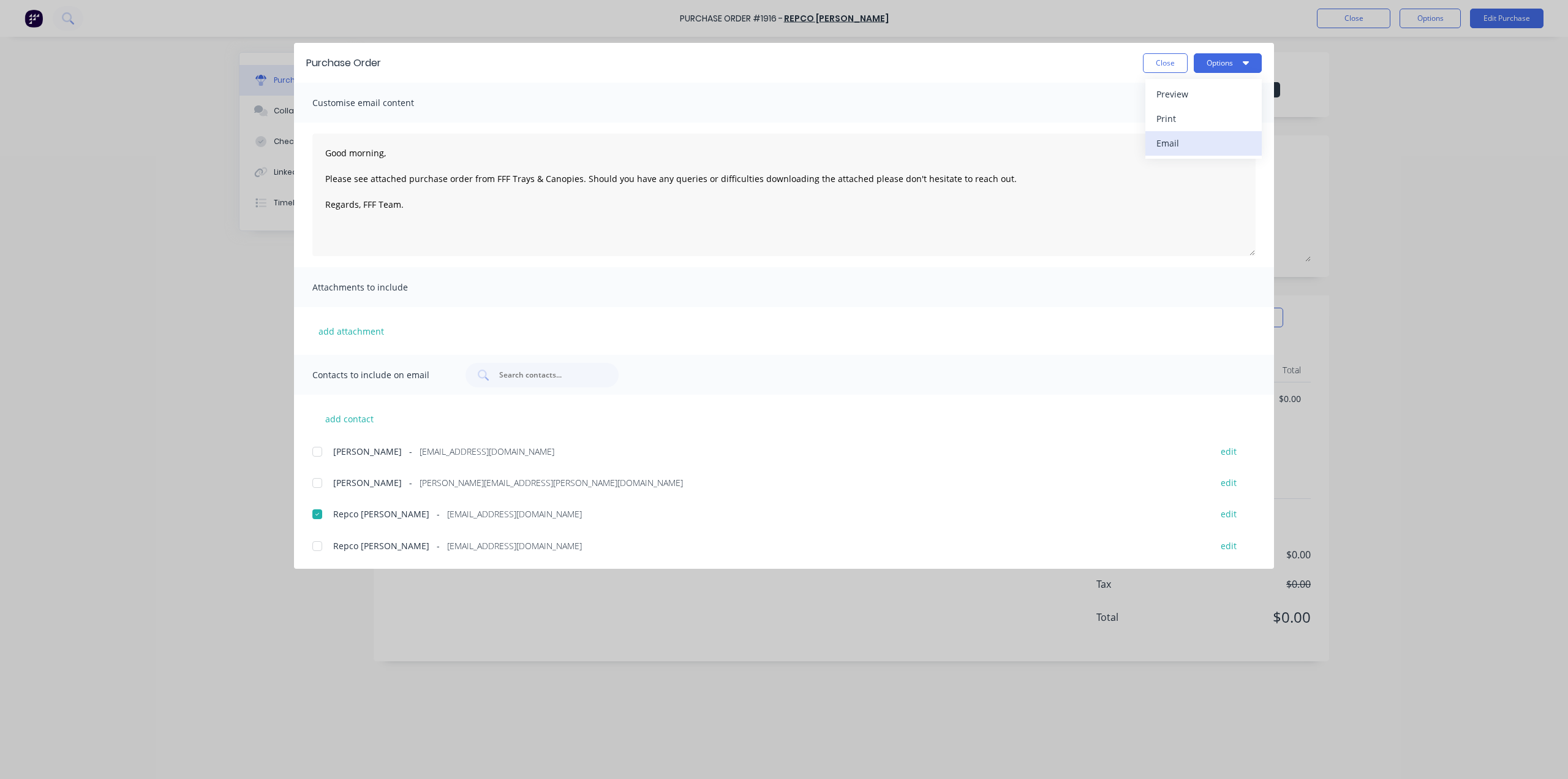
click at [1214, 131] on button "Email" at bounding box center [1204, 143] width 116 height 25
click at [1171, 54] on button "Close" at bounding box center [1164, 63] width 44 height 20
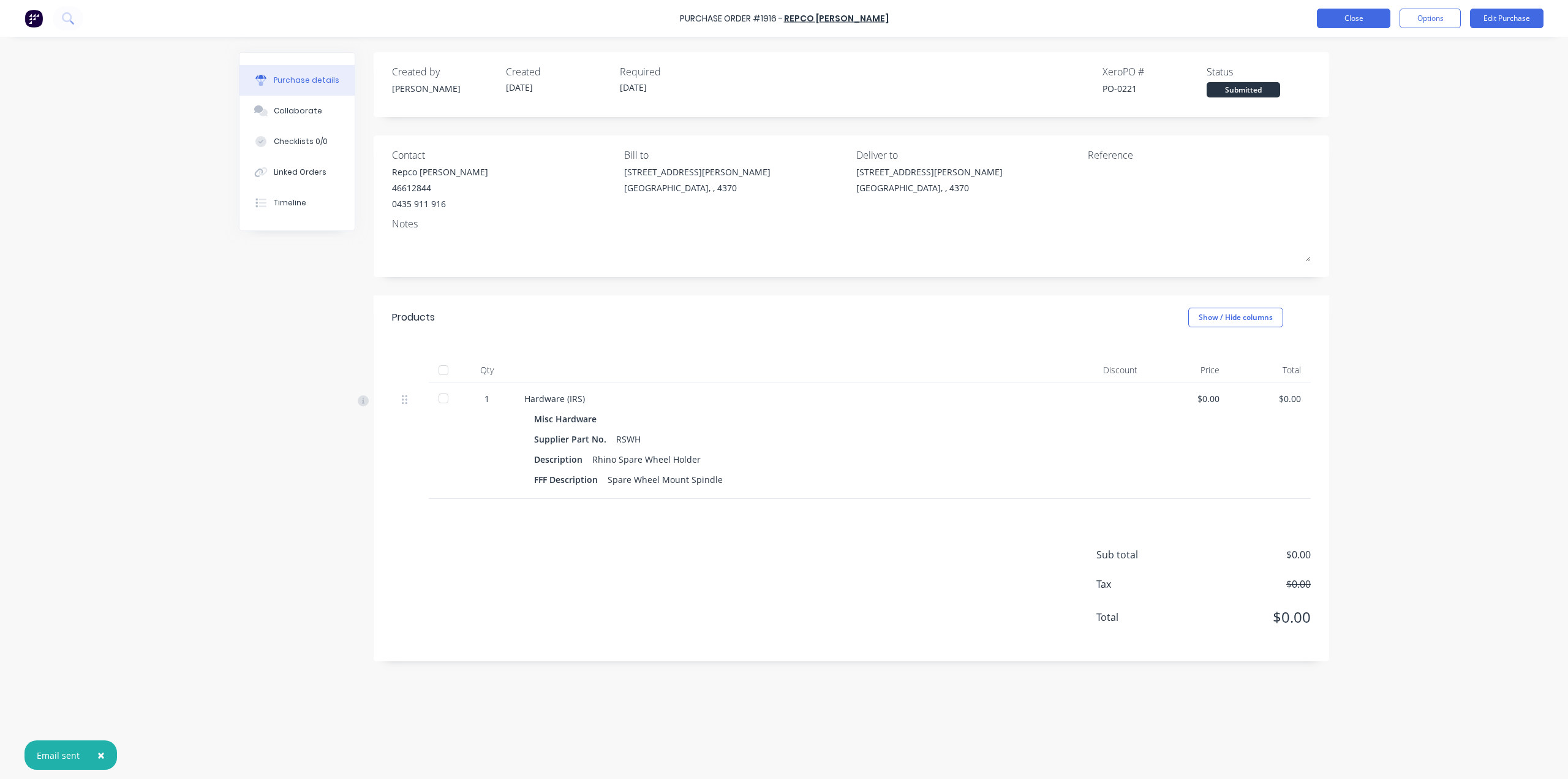
click at [1350, 24] on button "Close" at bounding box center [1353, 19] width 74 height 20
